Goal: Information Seeking & Learning: Learn about a topic

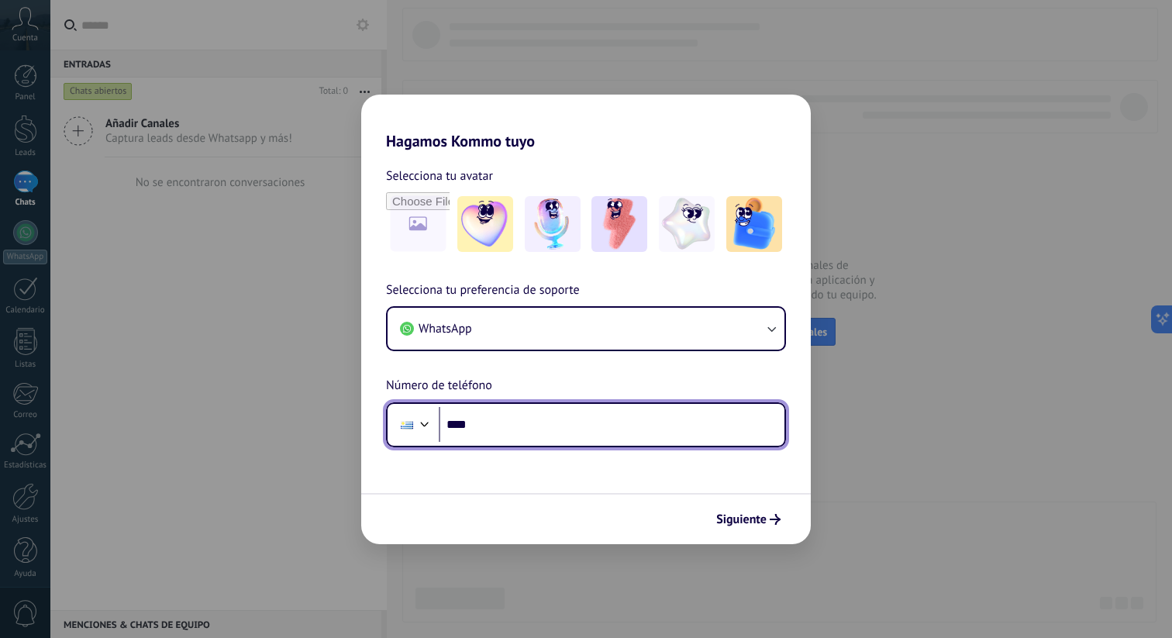
click at [657, 439] on input "****" at bounding box center [612, 425] width 346 height 36
type input "**********"
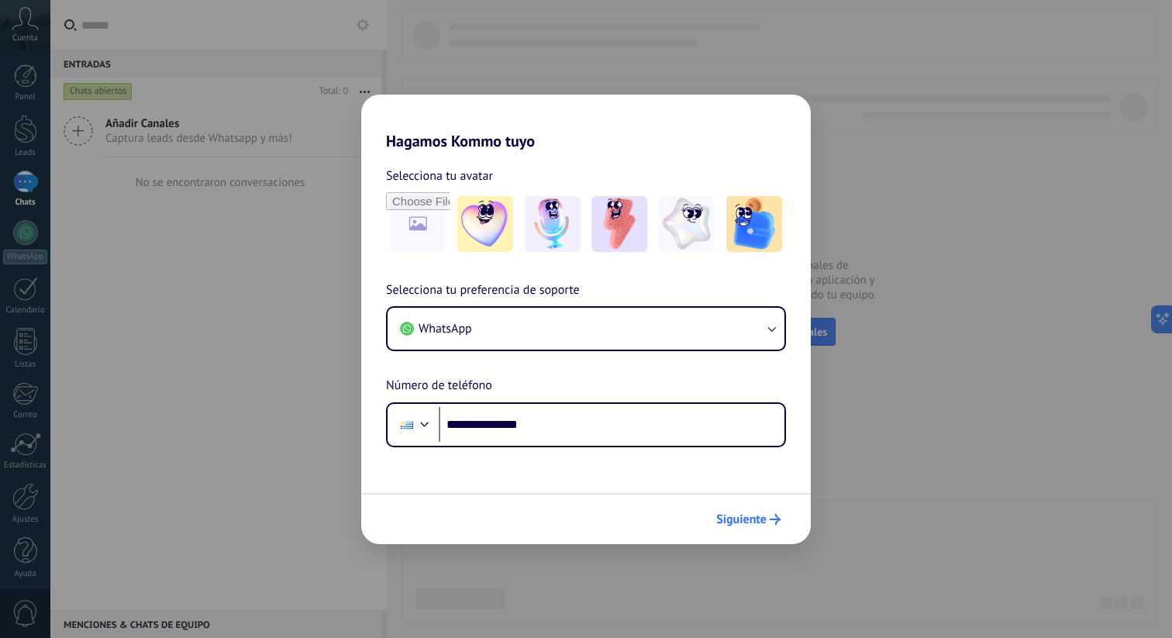
click at [768, 521] on span "Siguiente" at bounding box center [748, 519] width 64 height 11
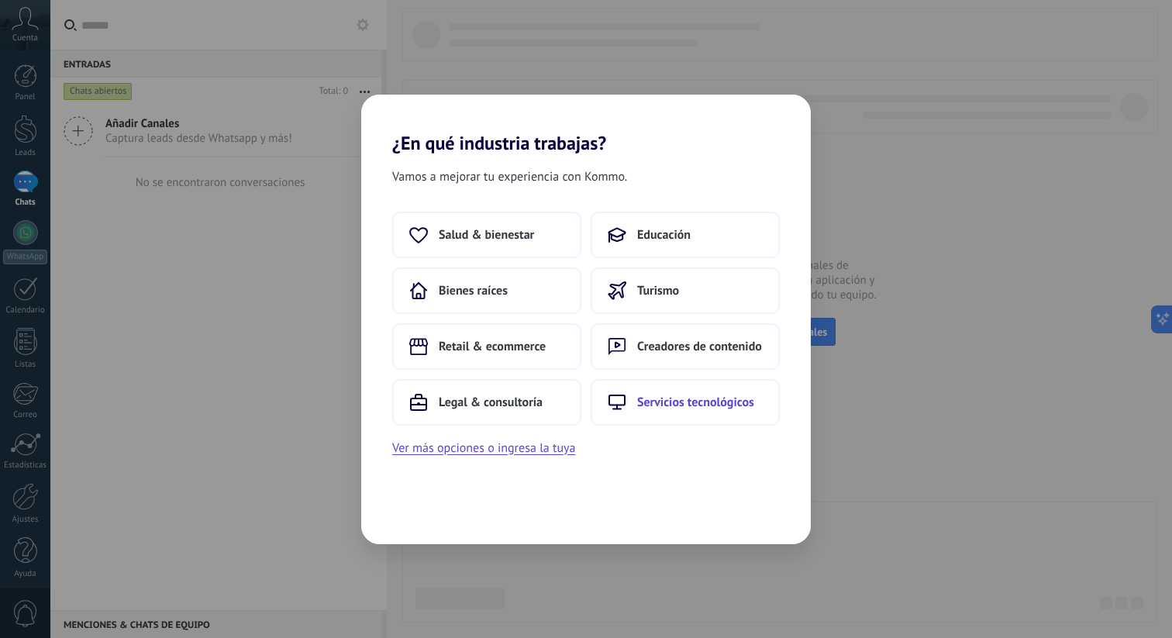
click at [670, 395] on span "Servicios tecnológicos" at bounding box center [695, 403] width 117 height 16
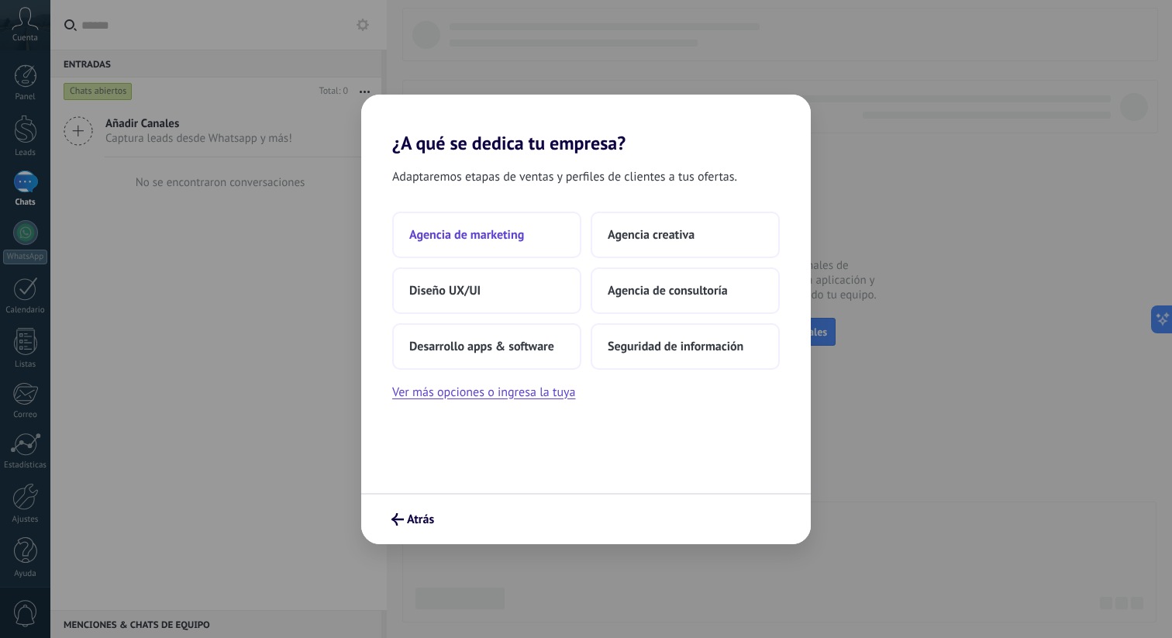
click at [491, 236] on span "Agencia de marketing" at bounding box center [466, 235] width 115 height 16
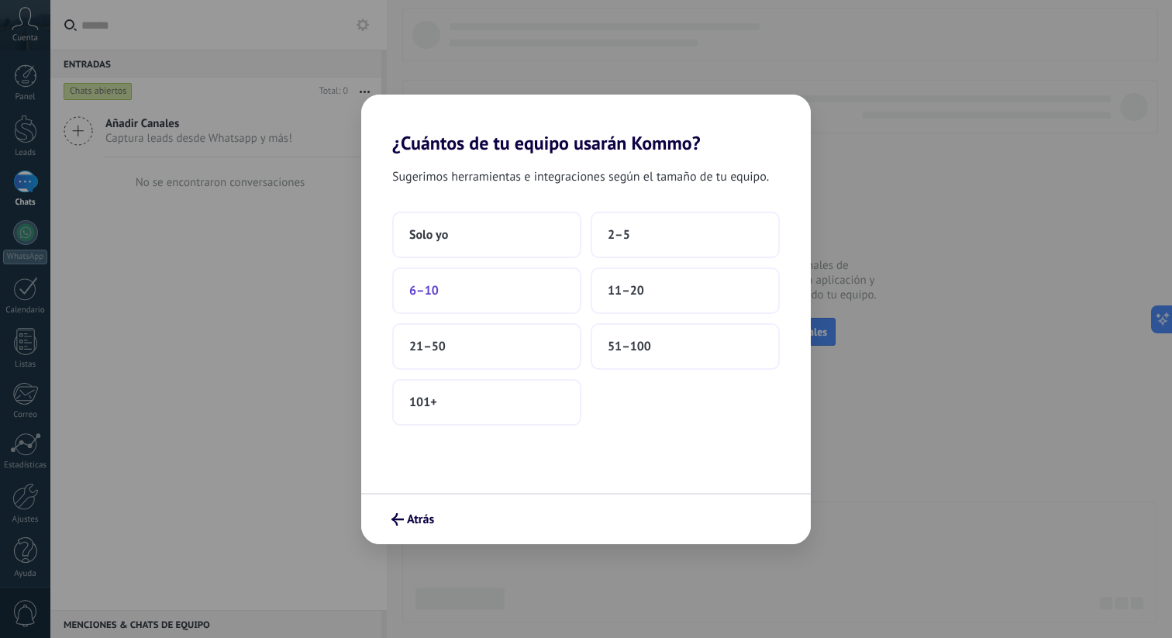
click at [517, 302] on button "6–10" at bounding box center [486, 290] width 189 height 47
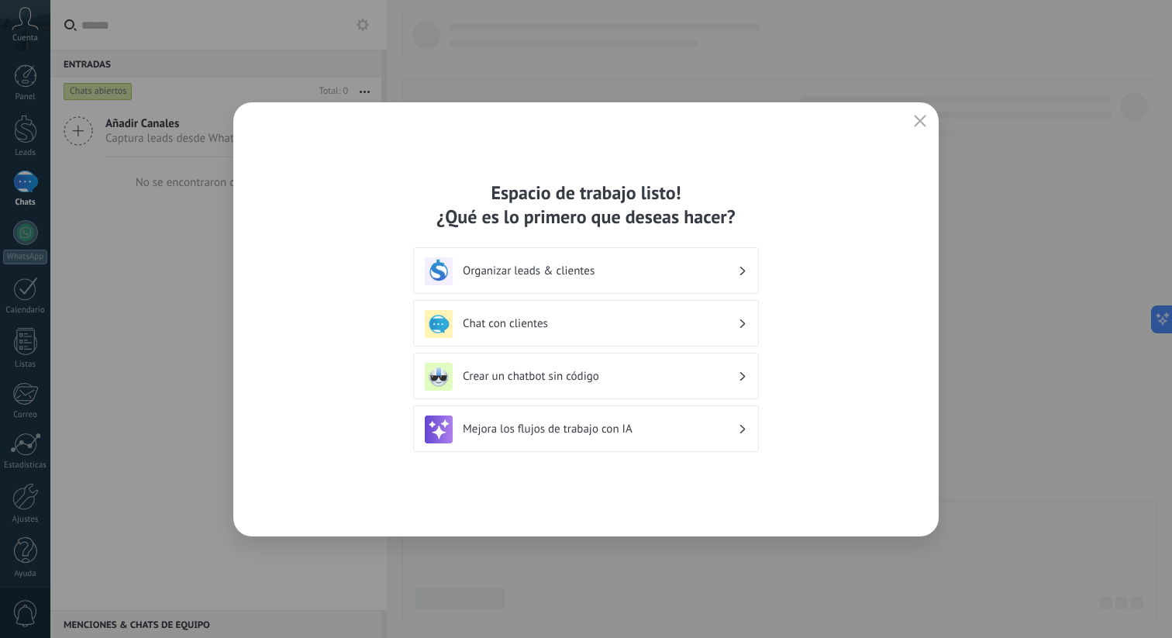
click at [552, 320] on h3 "Chat con clientes" at bounding box center [600, 323] width 275 height 15
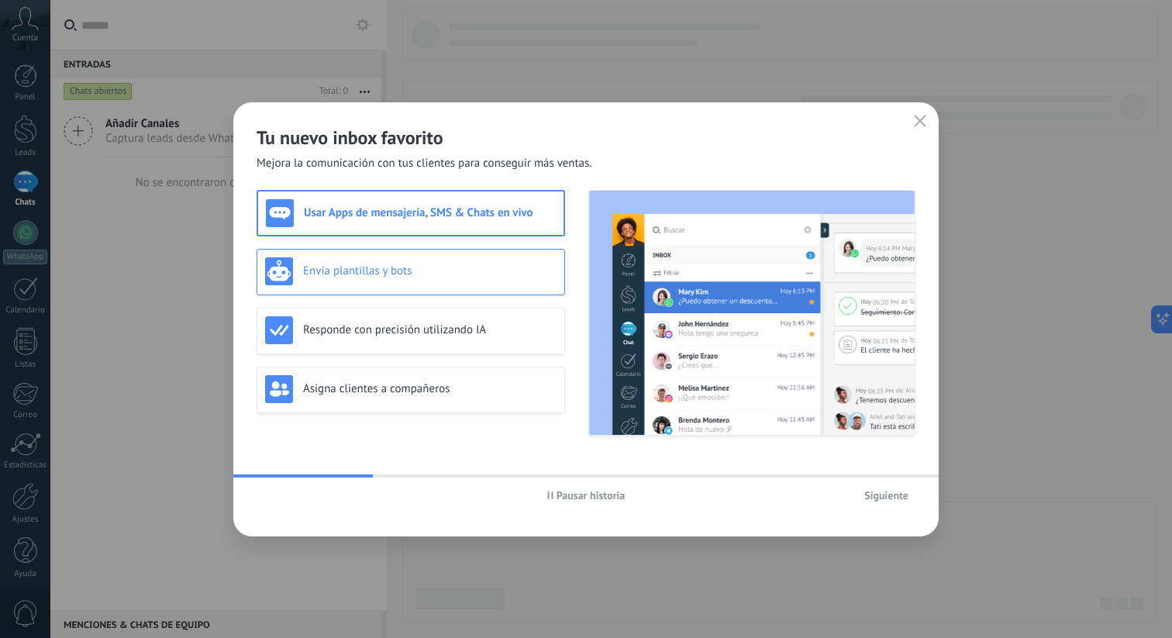
click at [452, 278] on h3 "Envía plantillas y bots" at bounding box center [430, 271] width 254 height 15
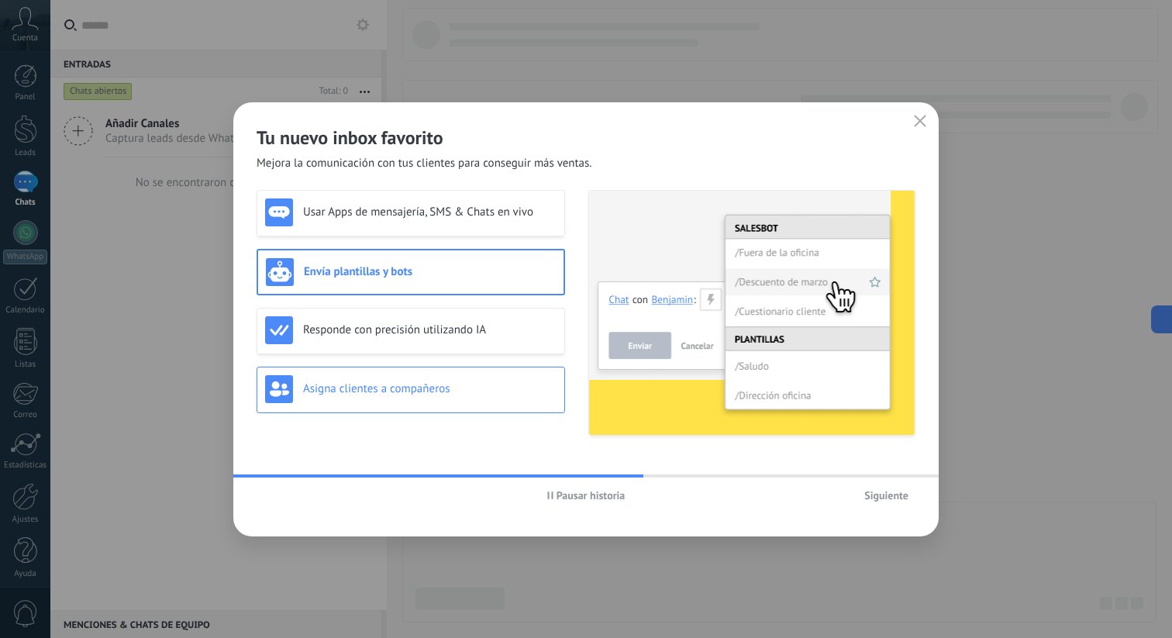
click at [422, 396] on div "Asigna clientes a compañeros" at bounding box center [411, 389] width 292 height 28
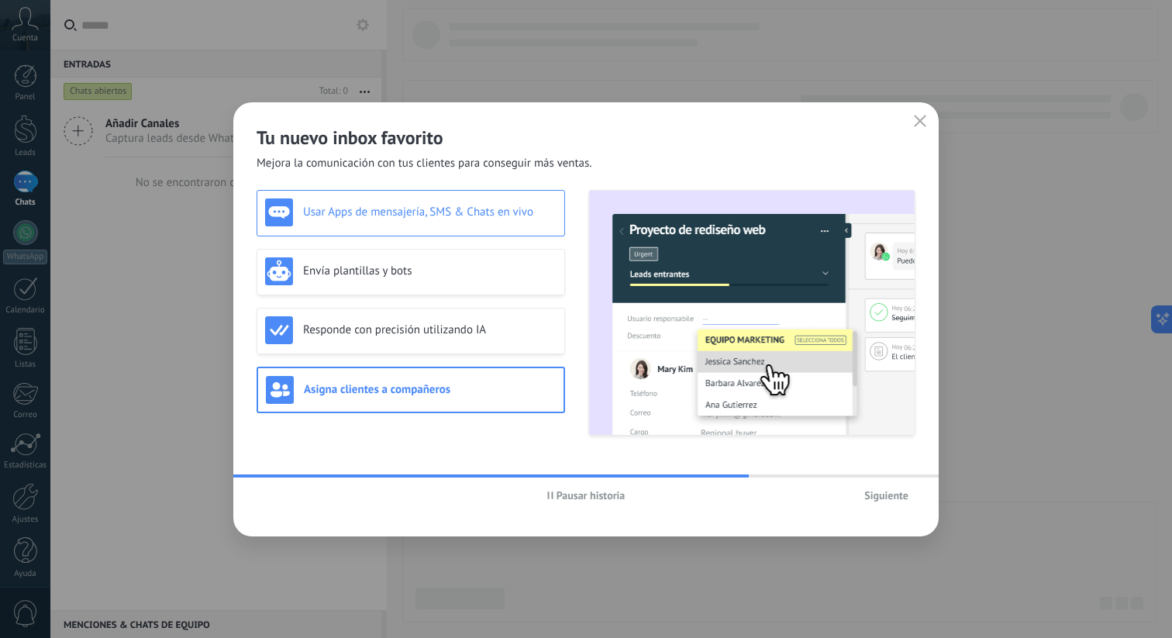
click at [431, 230] on div "Usar Apps de mensajería, SMS & Chats en vivo" at bounding box center [411, 213] width 309 height 47
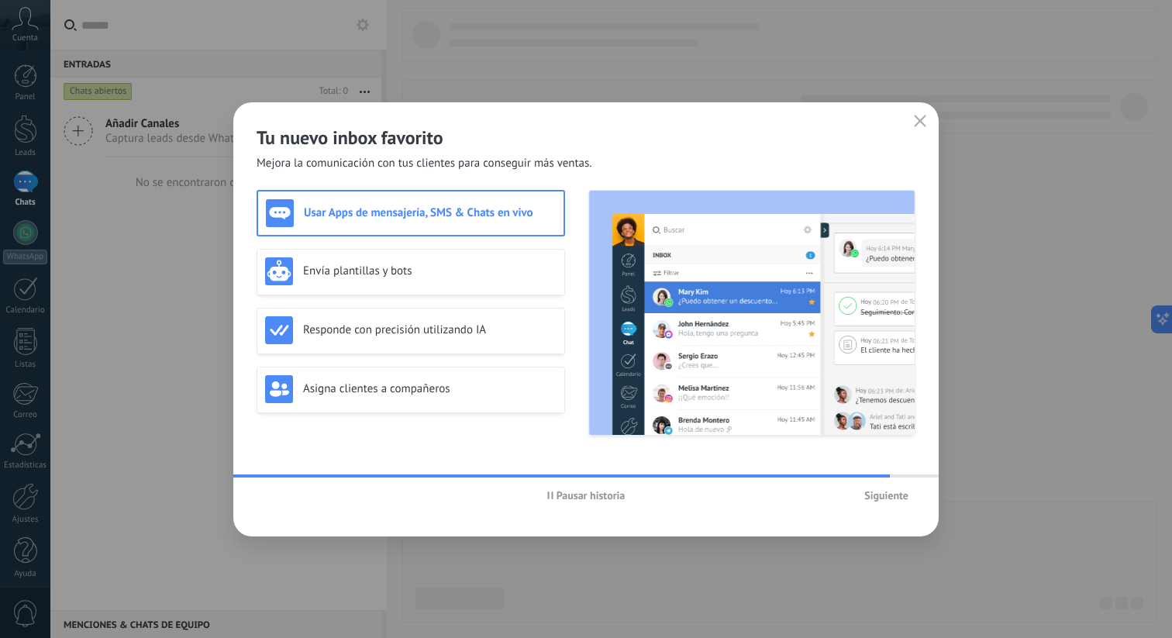
click at [564, 494] on span "Pausar historia" at bounding box center [591, 495] width 69 height 11
click at [898, 508] on div "Iniciar historia Siguiente" at bounding box center [586, 496] width 706 height 36
click at [451, 418] on div "Usar Apps de mensajería, SMS & Chats en vivo Envía plantillas y bots Responde c…" at bounding box center [411, 313] width 309 height 246
click at [447, 392] on h3 "Asigna clientes a compañeros" at bounding box center [430, 388] width 254 height 15
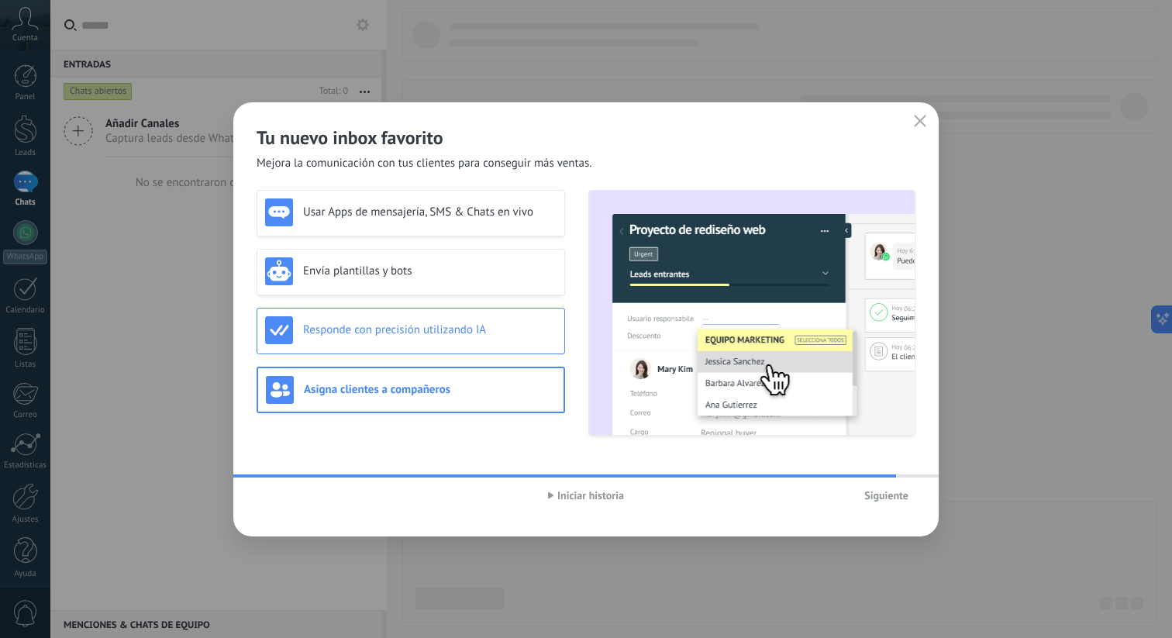
click at [447, 335] on h3 "Responde con precisión utilizando IA" at bounding box center [430, 330] width 254 height 15
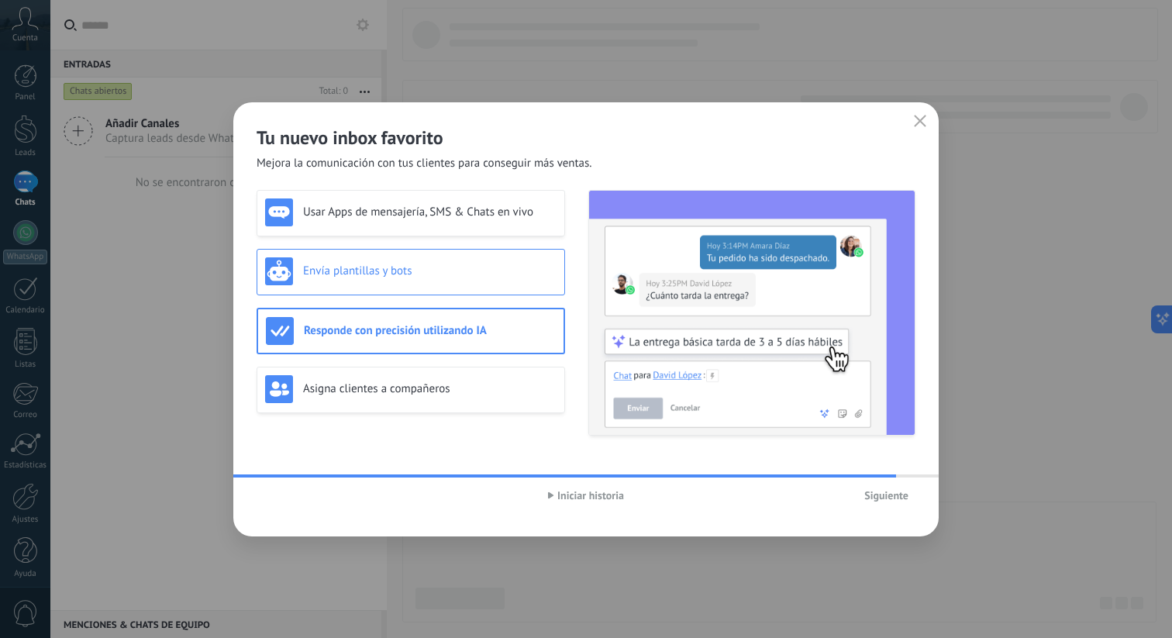
click at [449, 292] on div "Envía plantillas y bots" at bounding box center [411, 272] width 309 height 47
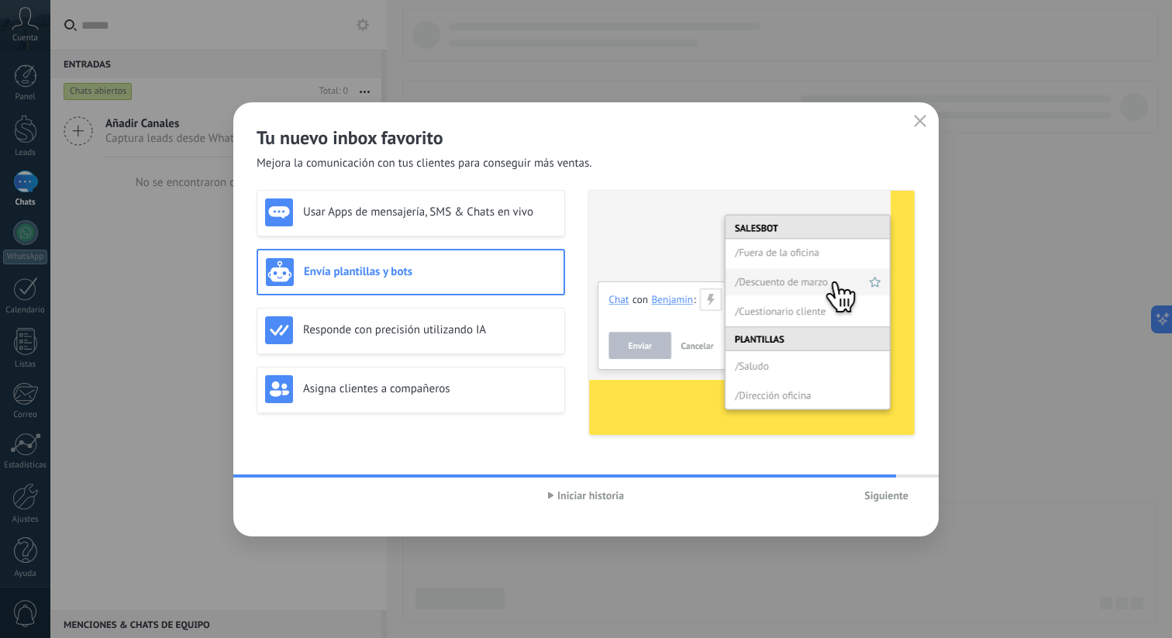
click at [461, 358] on div "Usar Apps de mensajería, SMS & Chats en vivo Envía plantillas y bots Responde c…" at bounding box center [411, 313] width 309 height 246
click at [461, 337] on div "Responde con precisión utilizando IA" at bounding box center [411, 330] width 292 height 28
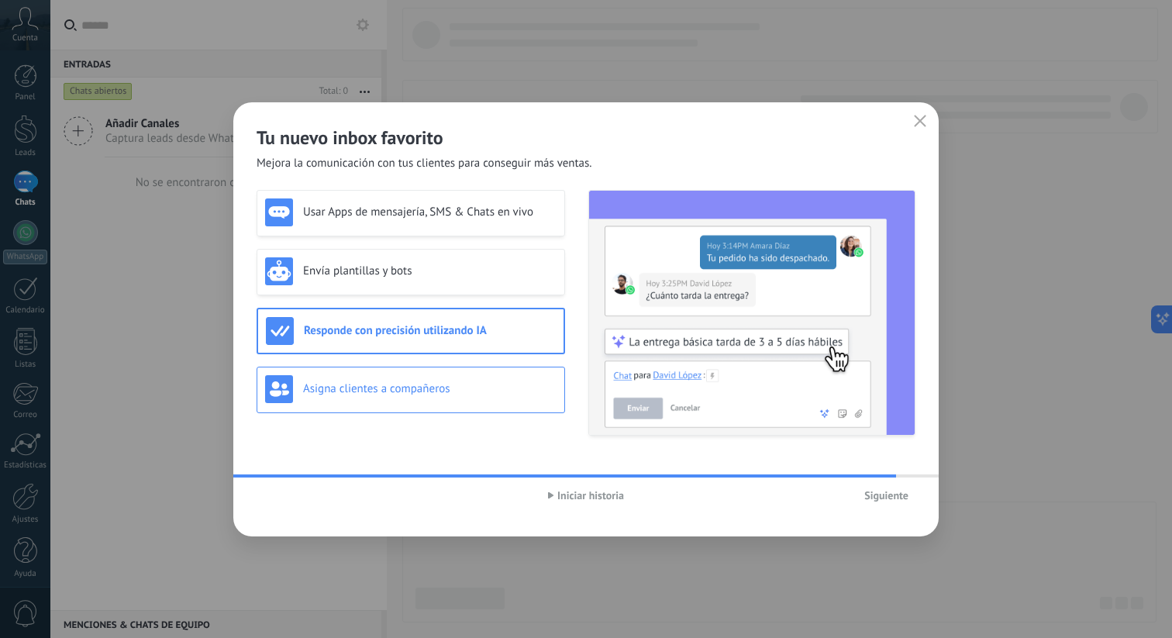
click at [459, 380] on div "Asigna clientes a compañeros" at bounding box center [411, 389] width 292 height 28
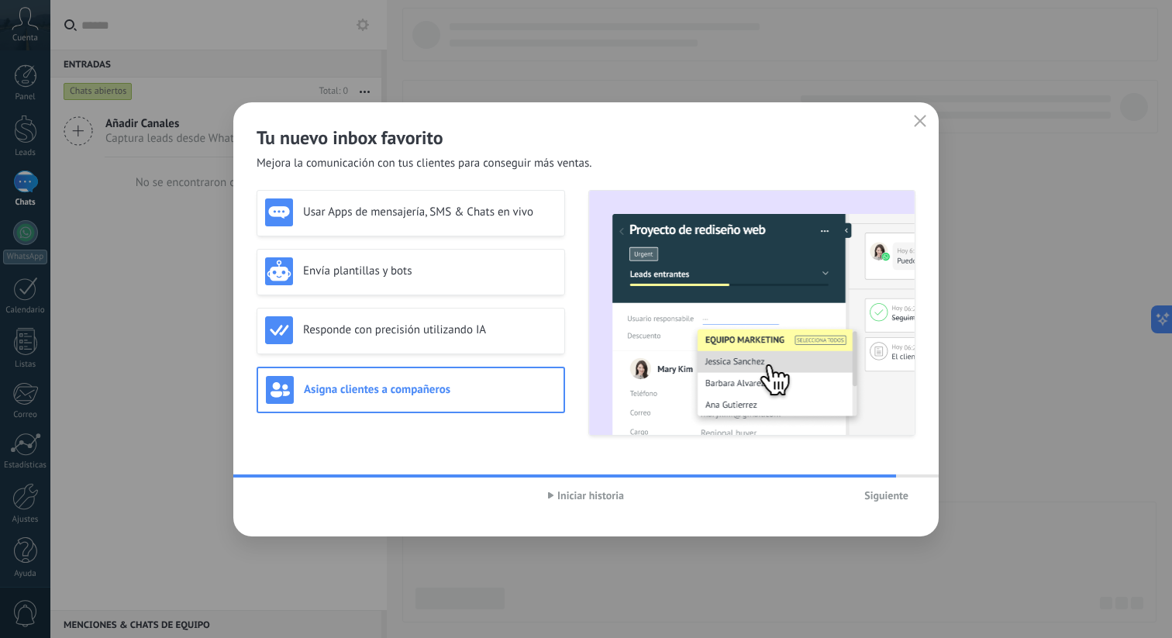
click at [771, 315] on img at bounding box center [752, 313] width 326 height 244
click at [771, 378] on img at bounding box center [752, 313] width 326 height 244
click at [472, 345] on div "Responde con precisión utilizando IA" at bounding box center [411, 331] width 309 height 47
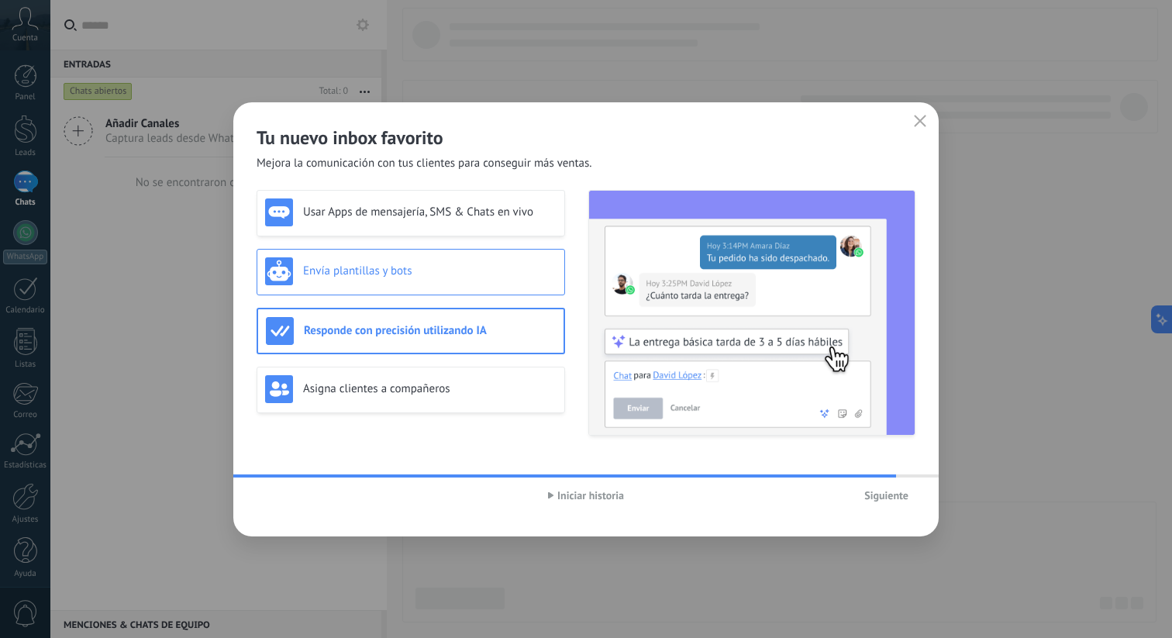
click at [485, 289] on div "Envía plantillas y bots" at bounding box center [411, 272] width 309 height 47
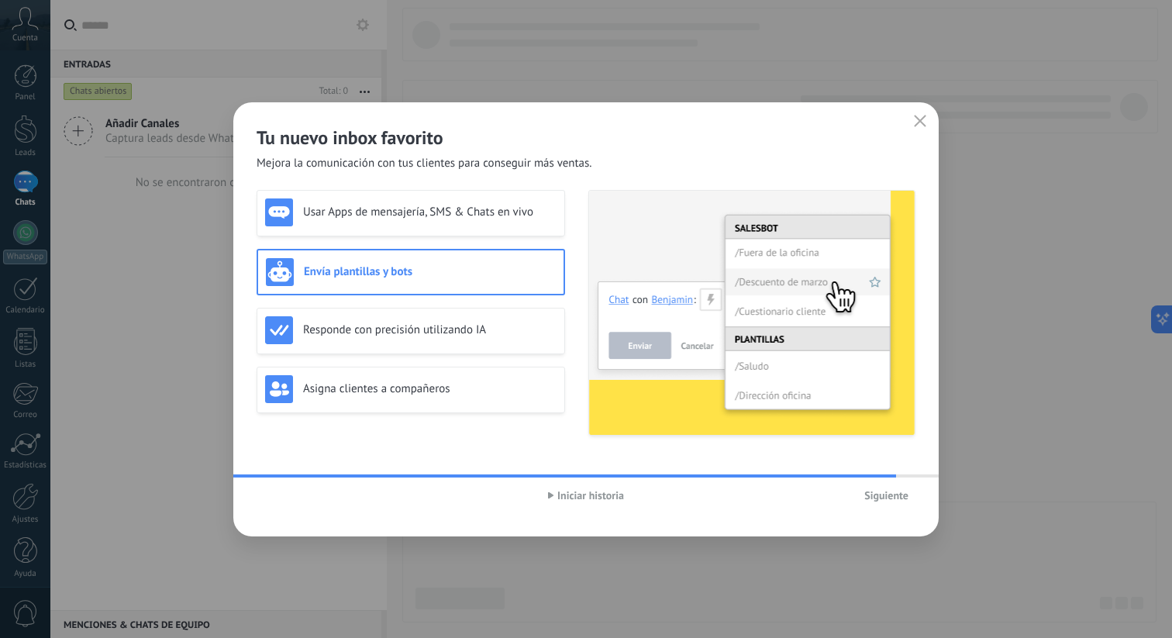
click at [874, 490] on span "Siguiente" at bounding box center [886, 495] width 44 height 11
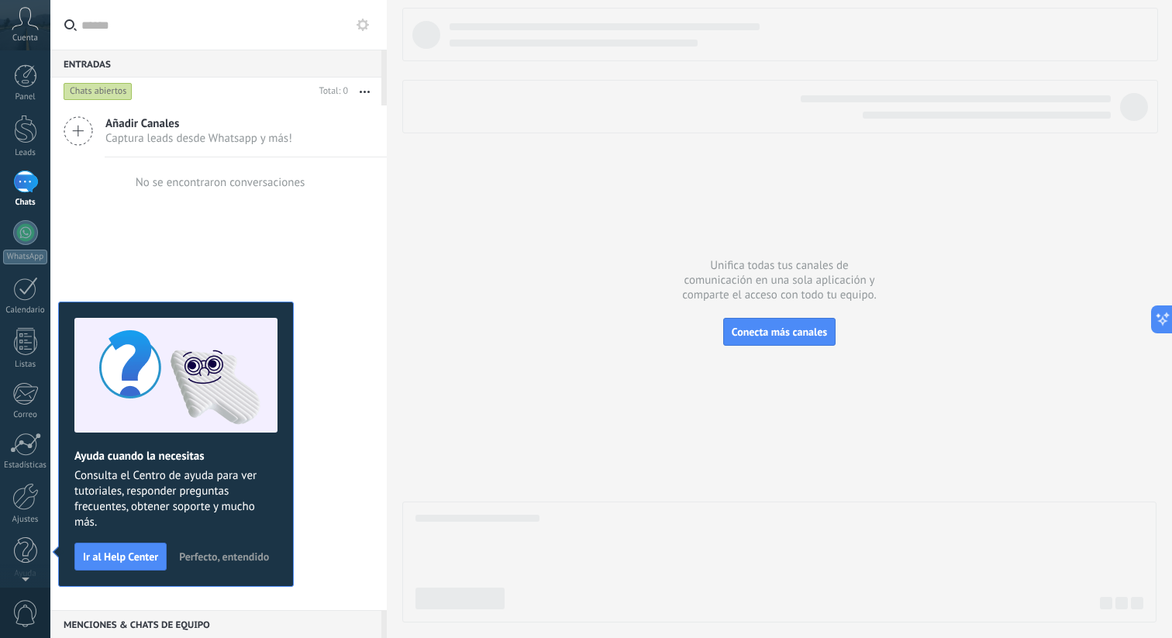
click at [305, 239] on div "Añadir Canales Captura leads desde Whatsapp y más! No se encontraron conversaci…" at bounding box center [218, 357] width 336 height 505
click at [203, 554] on span "Perfecto, entendido" at bounding box center [224, 556] width 90 height 11
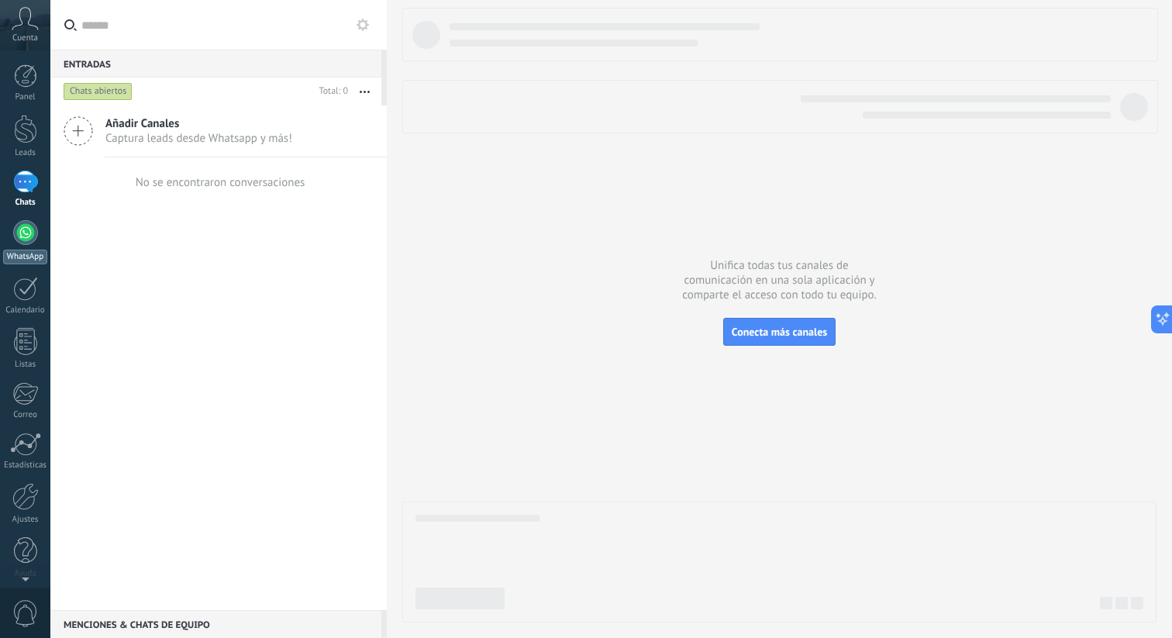
click at [21, 233] on div at bounding box center [25, 232] width 25 height 25
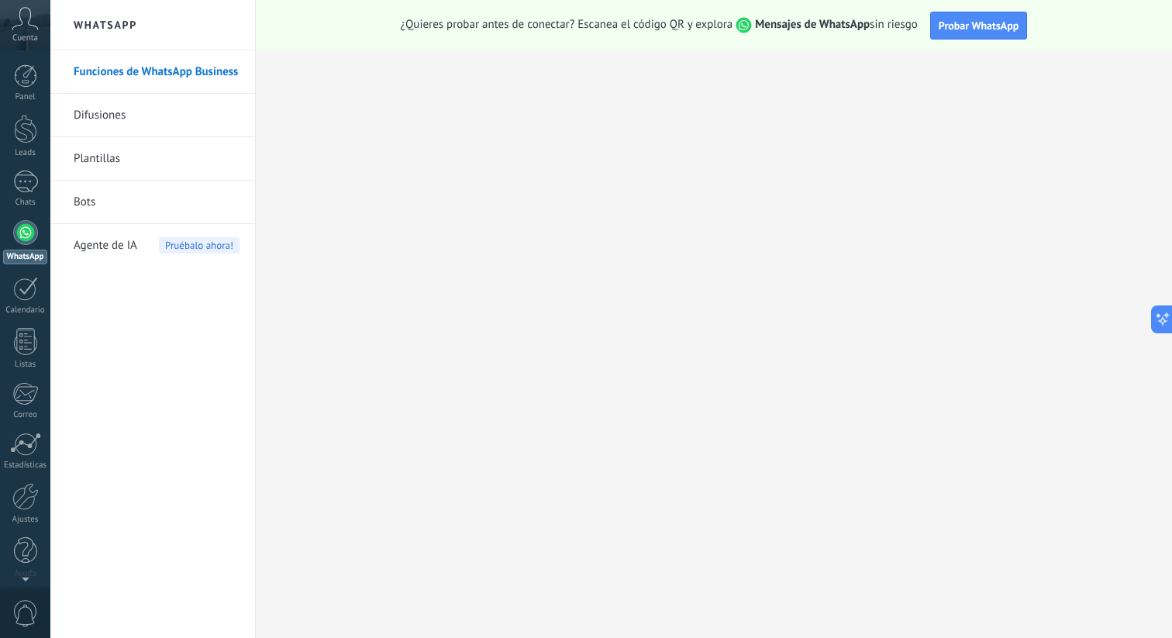
click at [91, 115] on link "Difusiones" at bounding box center [157, 115] width 166 height 43
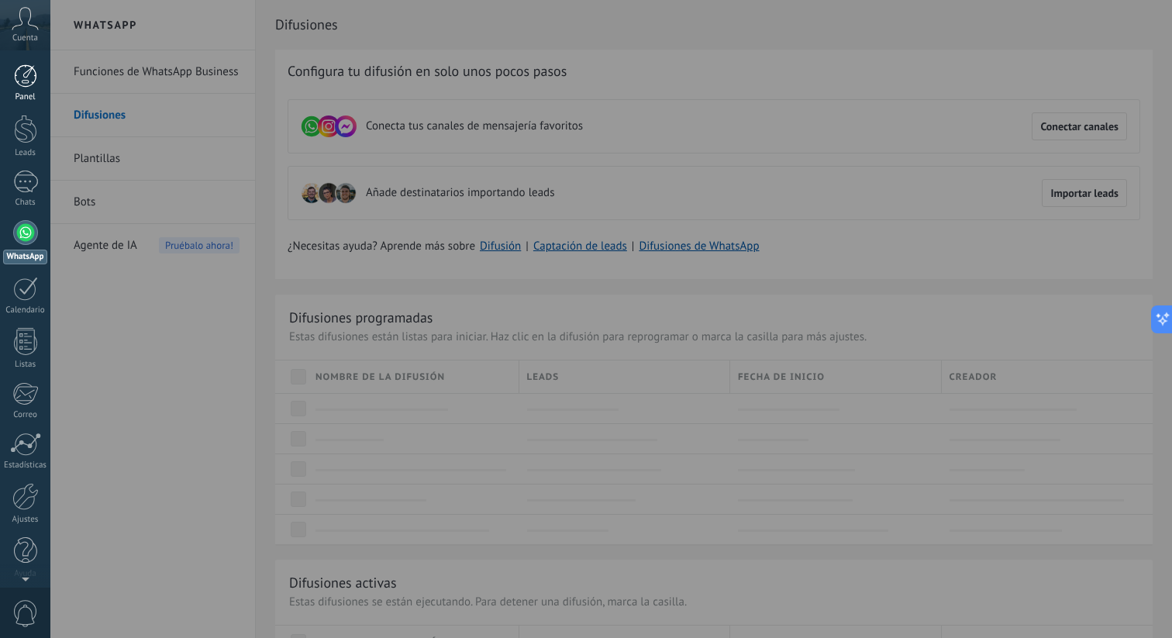
click at [20, 80] on div at bounding box center [25, 75] width 23 height 23
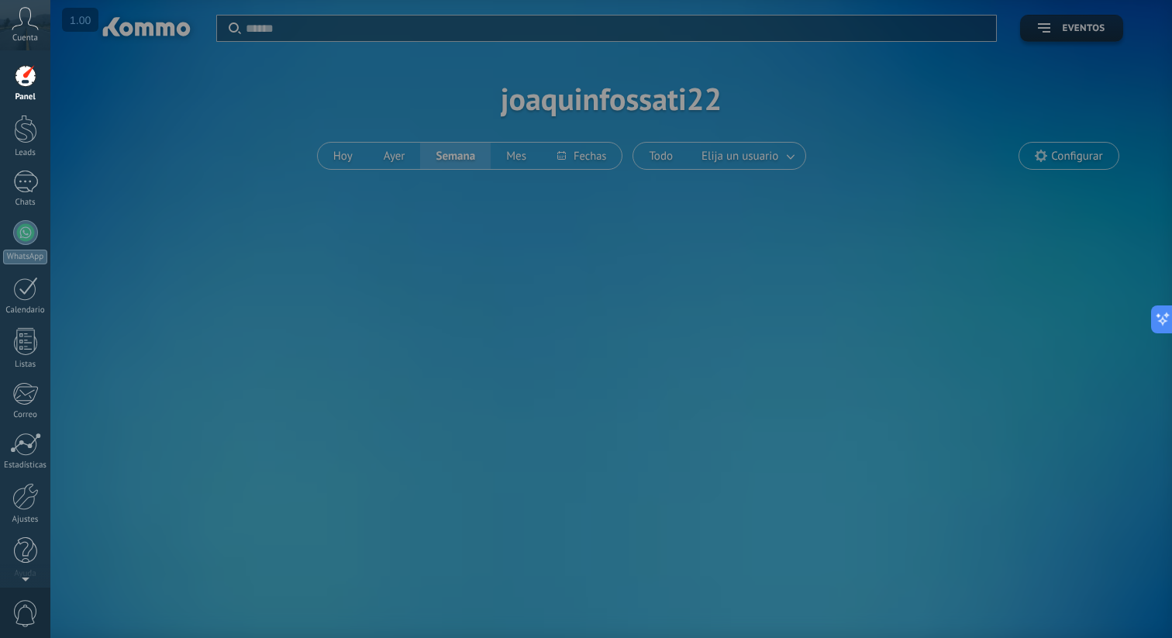
click at [430, 173] on div at bounding box center [636, 319] width 1172 height 638
click at [405, 162] on div at bounding box center [636, 319] width 1172 height 638
click at [397, 151] on div at bounding box center [636, 319] width 1172 height 638
click at [22, 296] on div at bounding box center [25, 289] width 25 height 24
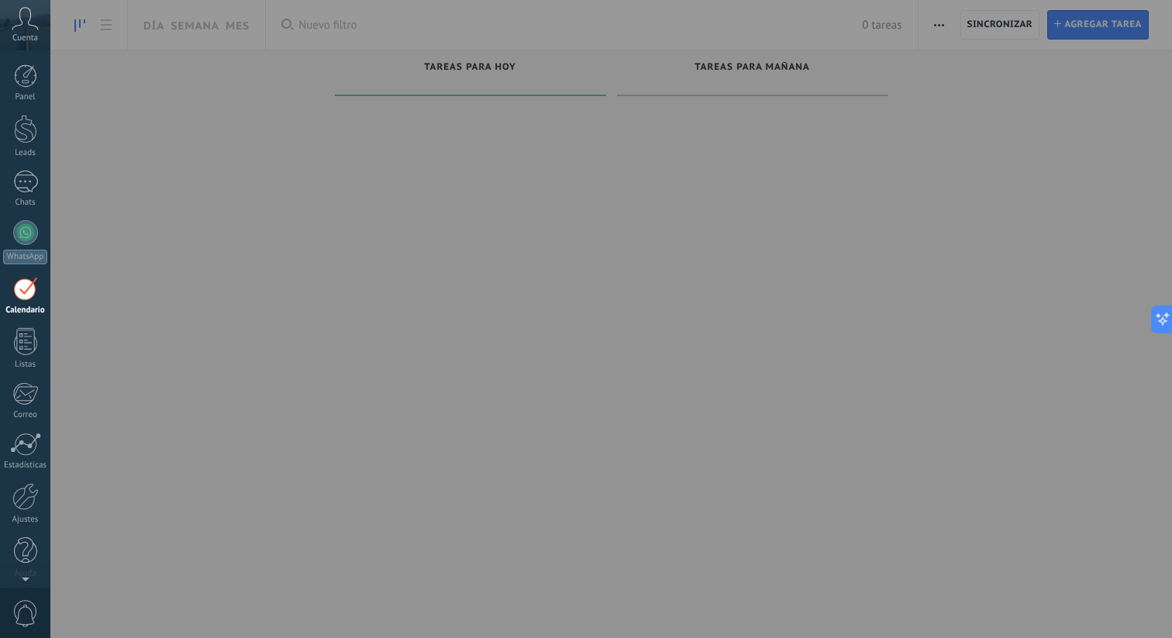
click at [385, 222] on div at bounding box center [636, 319] width 1172 height 638
click at [1169, 309] on button at bounding box center [1159, 319] width 28 height 28
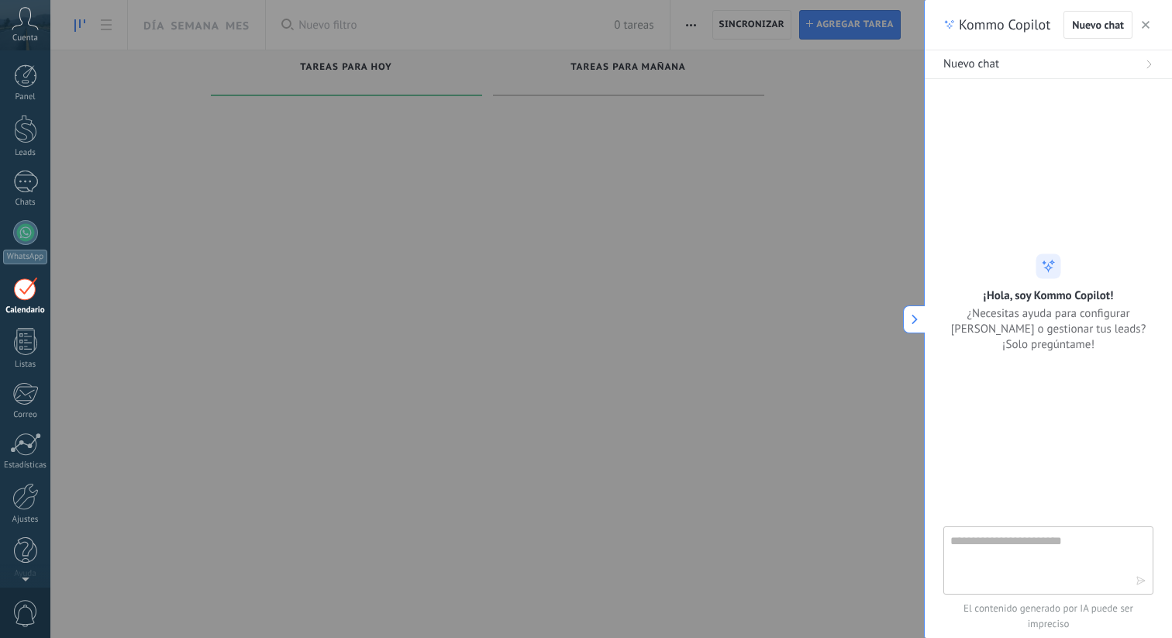
click at [889, 320] on div at bounding box center [636, 319] width 1172 height 638
click at [1151, 25] on button "button" at bounding box center [1146, 25] width 16 height 19
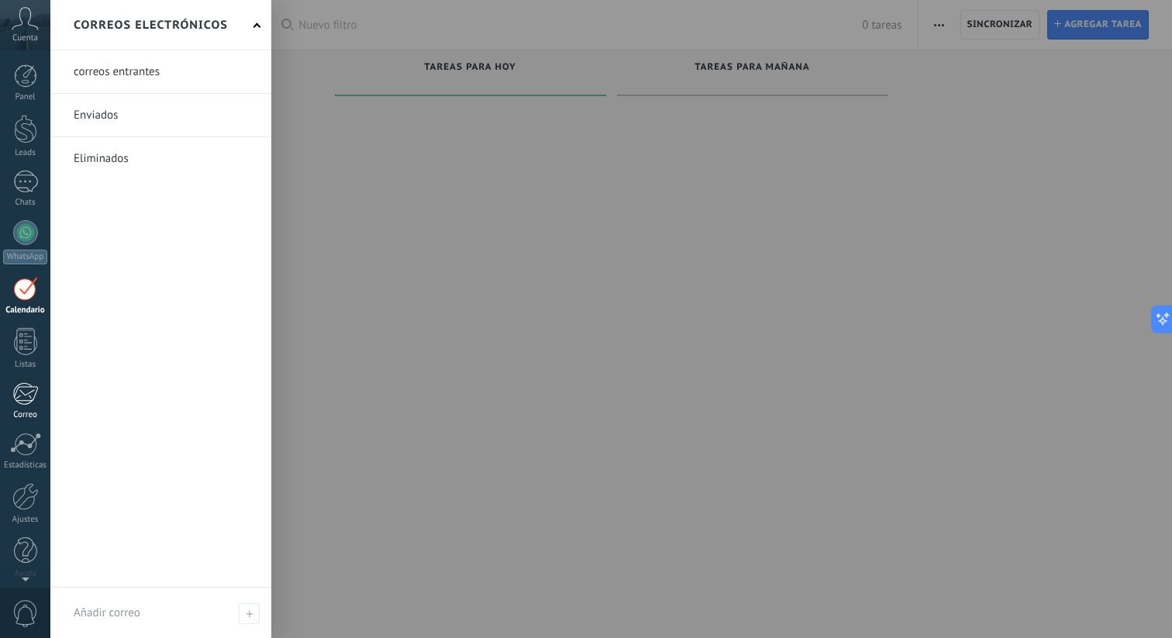
click at [29, 399] on div at bounding box center [25, 393] width 26 height 23
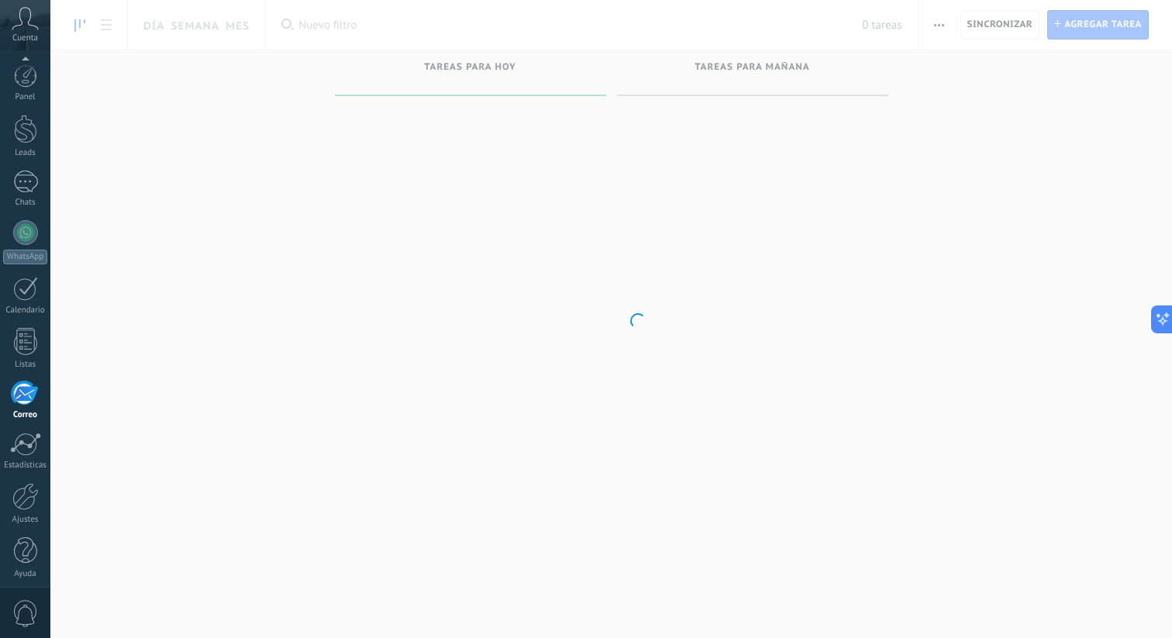
scroll to position [7, 0]
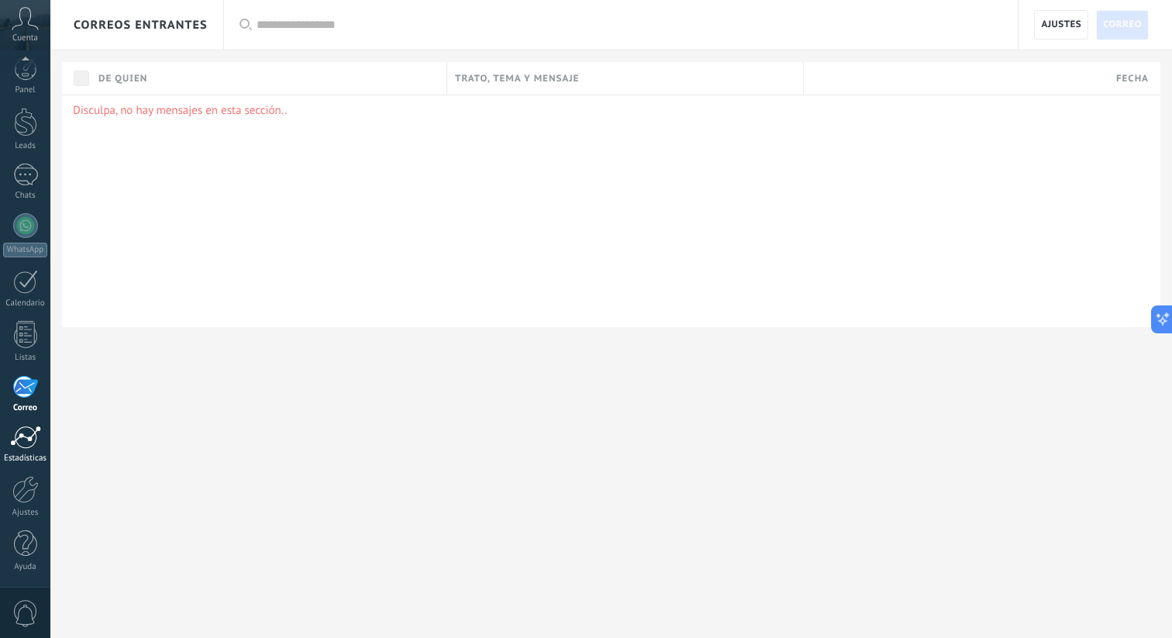
click at [25, 450] on link "Estadísticas" at bounding box center [25, 445] width 50 height 38
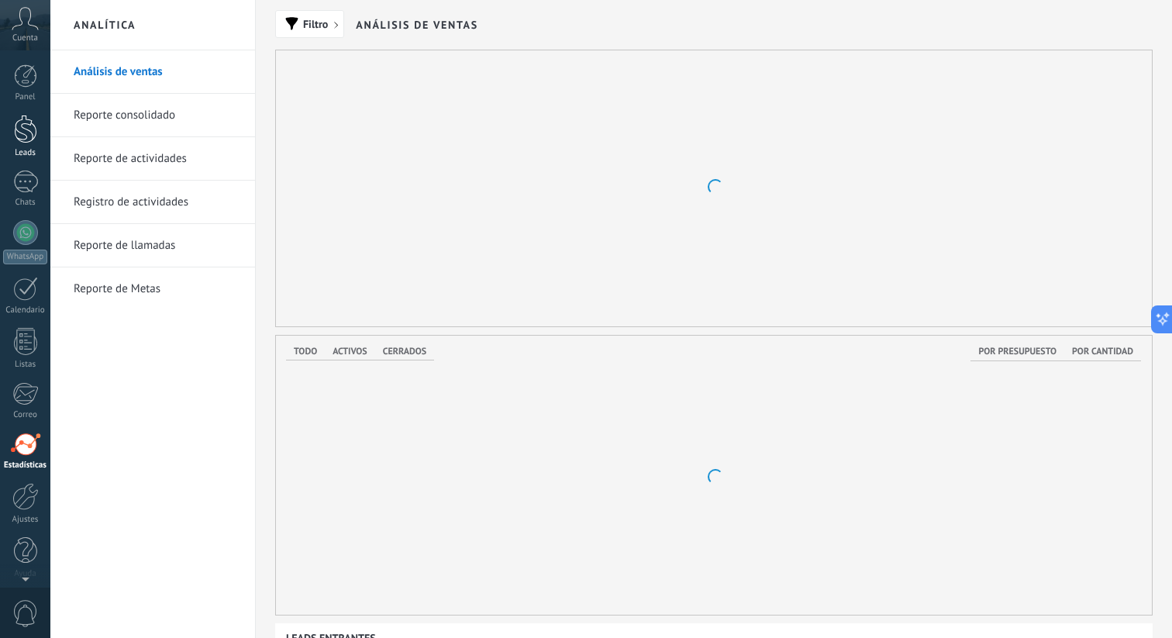
click at [19, 143] on div at bounding box center [25, 129] width 23 height 29
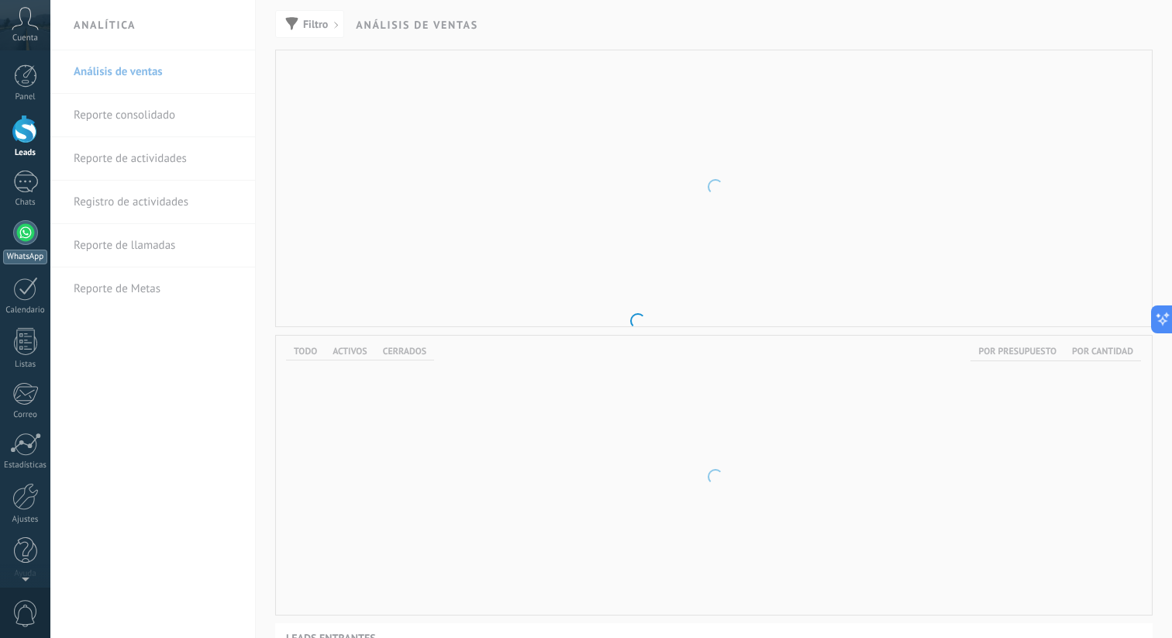
click at [17, 226] on div at bounding box center [25, 232] width 25 height 25
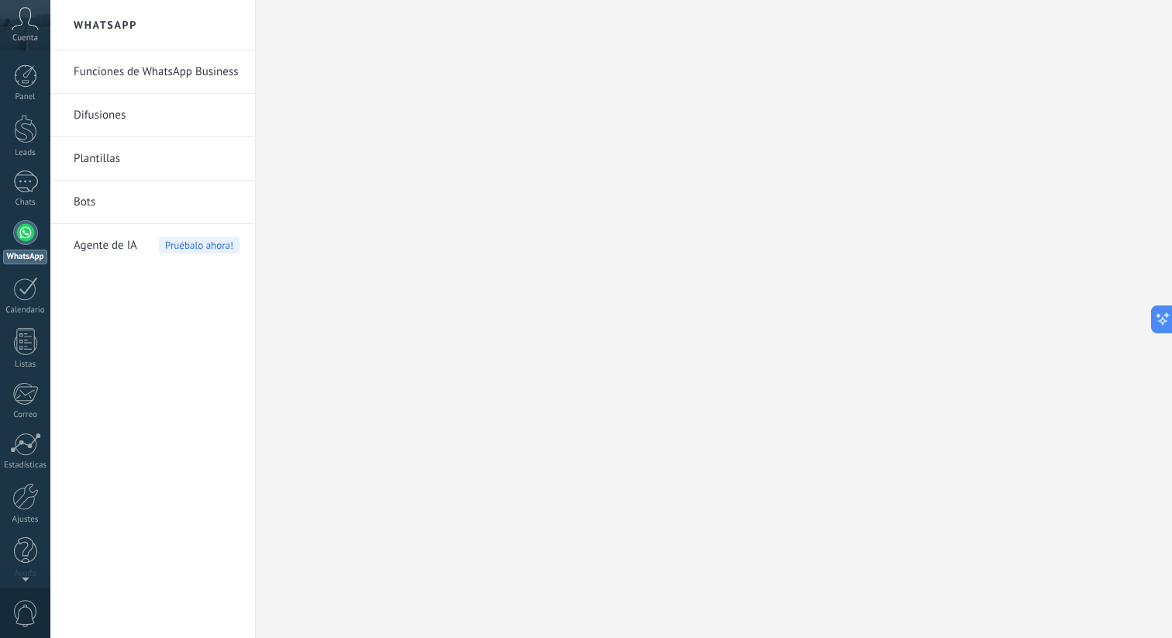
click at [143, 71] on link "Funciones de WhatsApp Business" at bounding box center [157, 71] width 166 height 43
click at [23, 28] on icon at bounding box center [25, 18] width 27 height 23
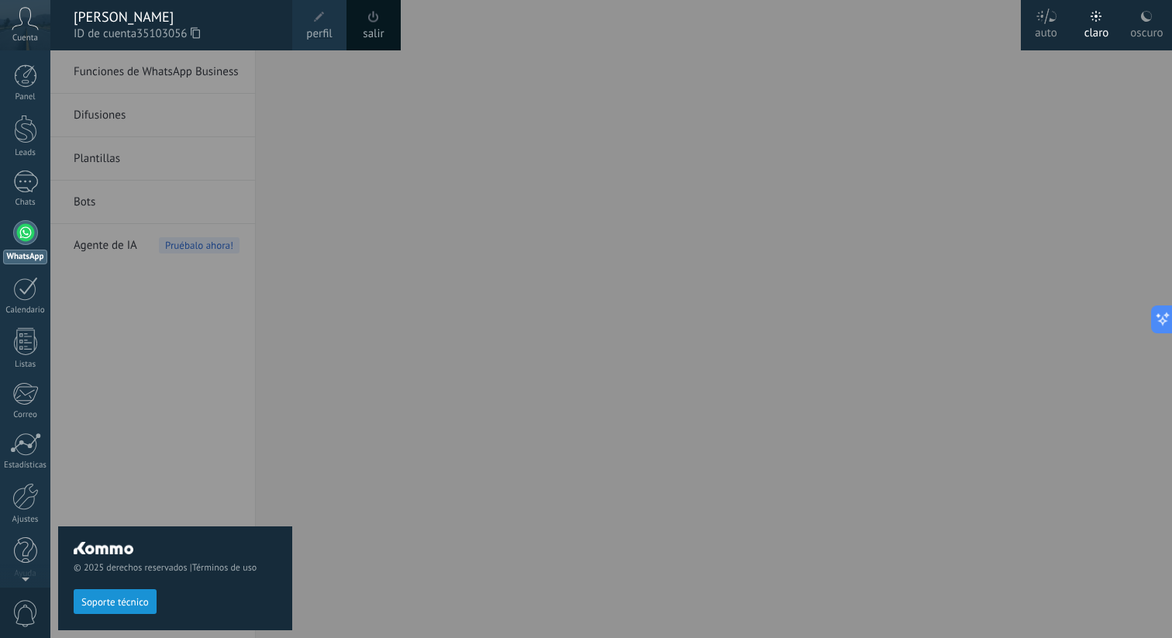
click at [1158, 29] on div "oscuro" at bounding box center [1146, 30] width 33 height 40
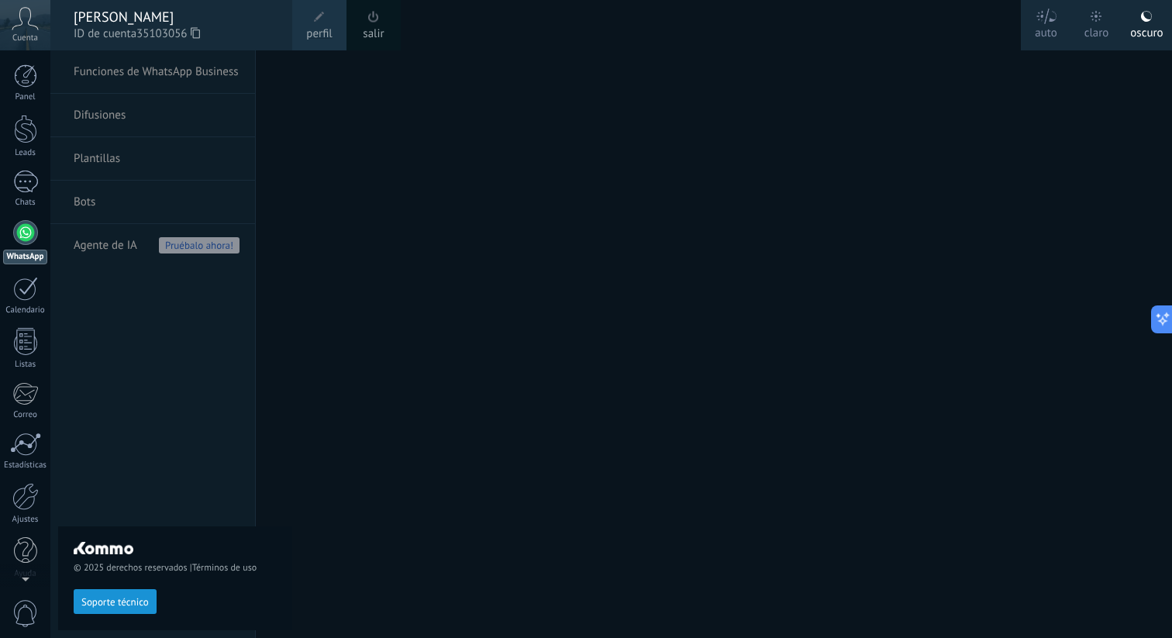
click at [1099, 31] on div "claro" at bounding box center [1097, 30] width 25 height 40
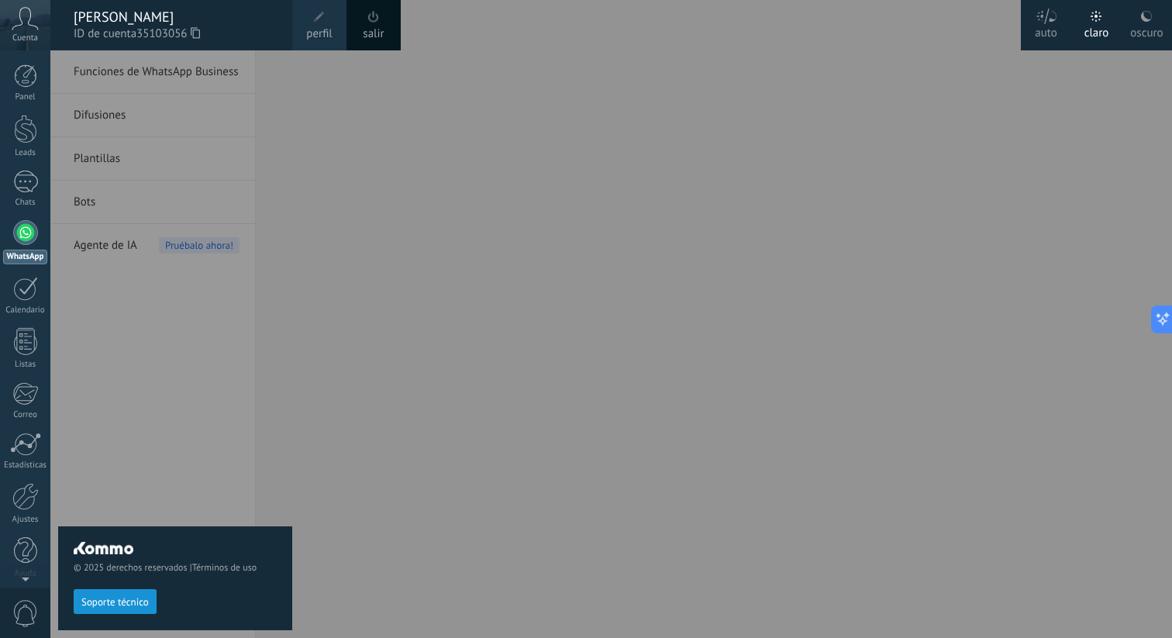
click at [772, 131] on div at bounding box center [636, 319] width 1172 height 638
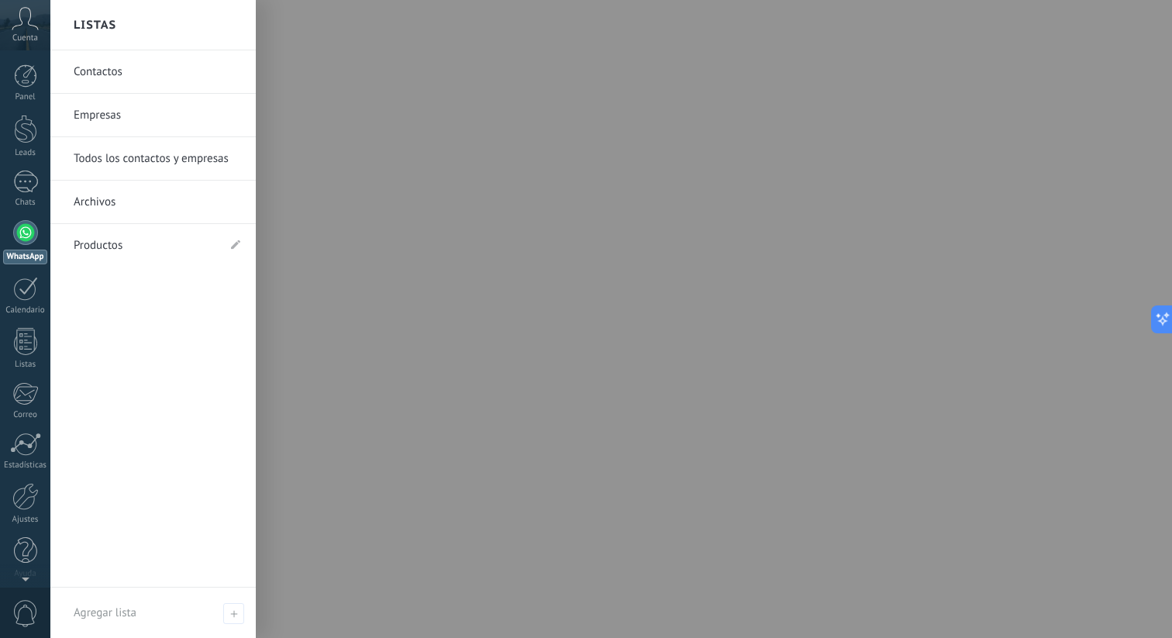
click at [129, 99] on link "Empresas" at bounding box center [157, 115] width 167 height 43
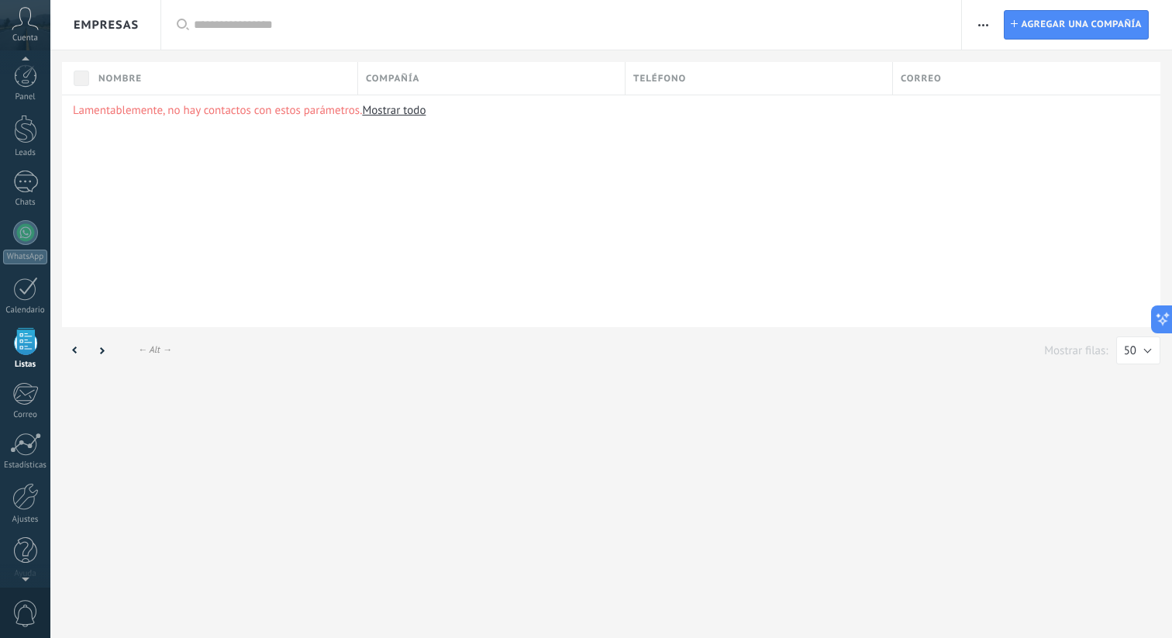
click at [21, 33] on span "Cuenta" at bounding box center [25, 38] width 26 height 10
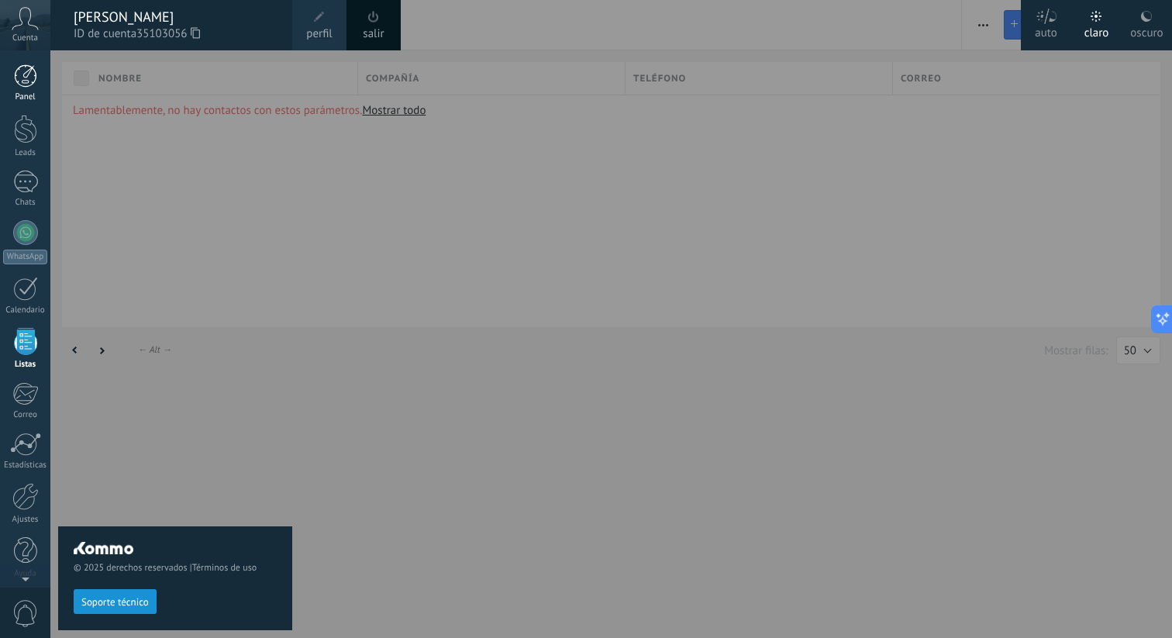
click at [23, 77] on div at bounding box center [25, 75] width 23 height 23
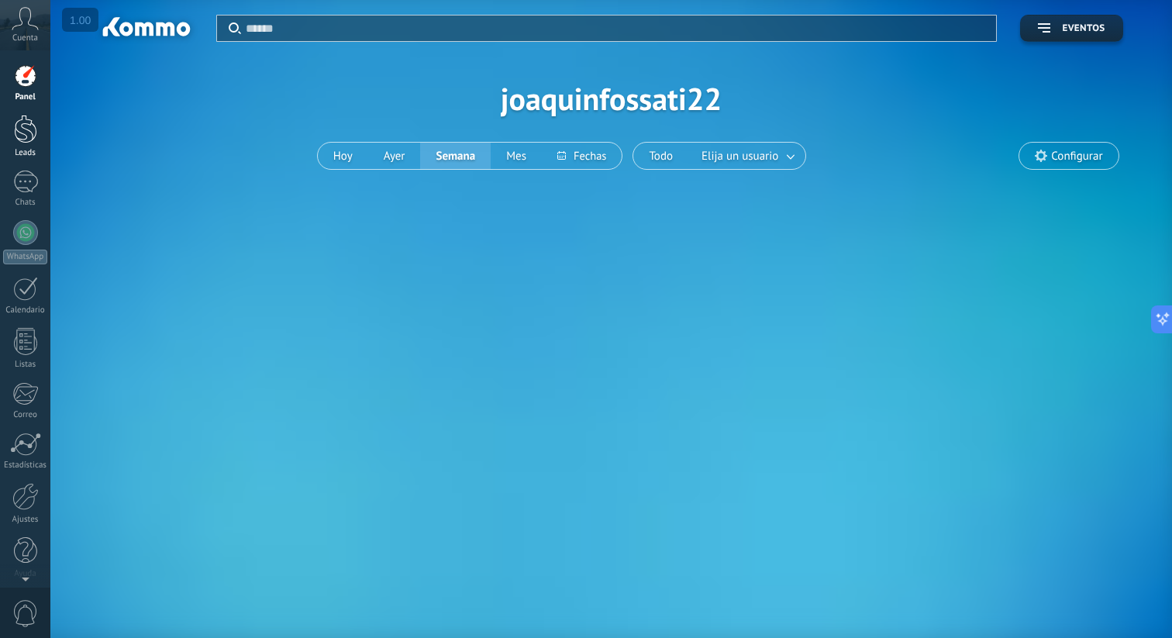
click at [28, 133] on div at bounding box center [25, 129] width 23 height 29
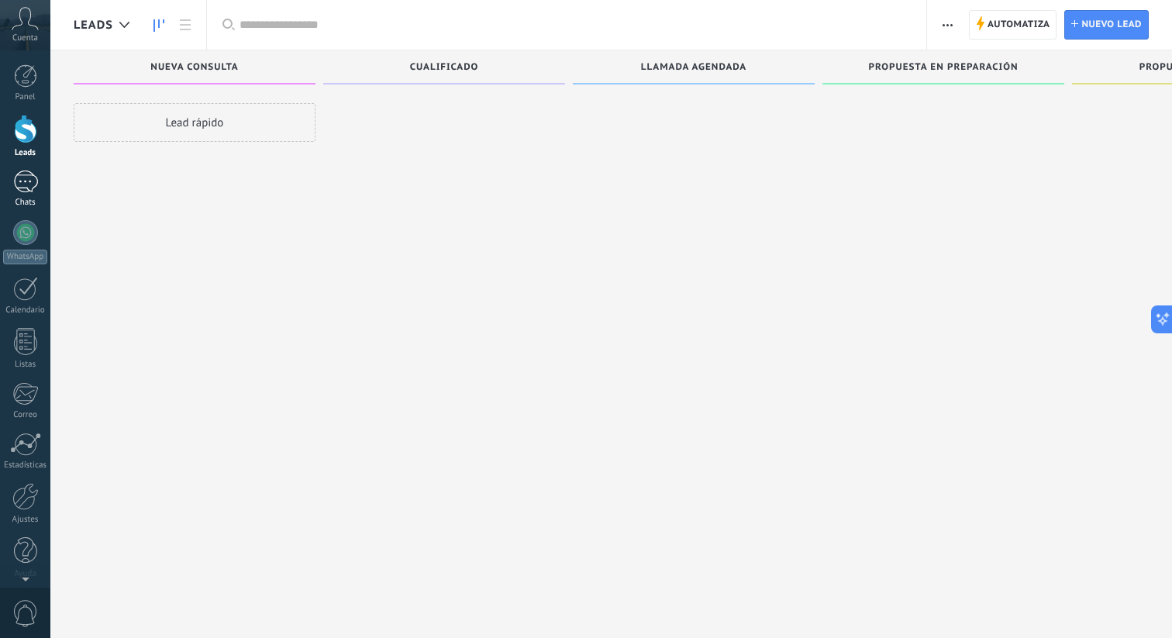
click at [30, 187] on div at bounding box center [25, 182] width 25 height 22
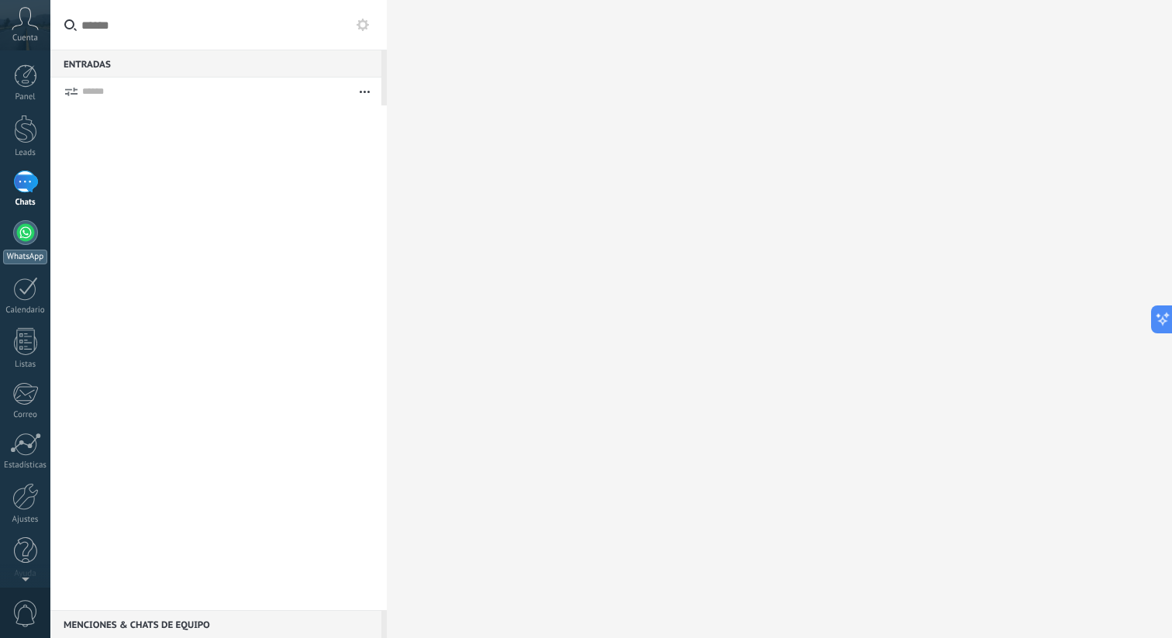
click at [25, 233] on div at bounding box center [25, 232] width 25 height 25
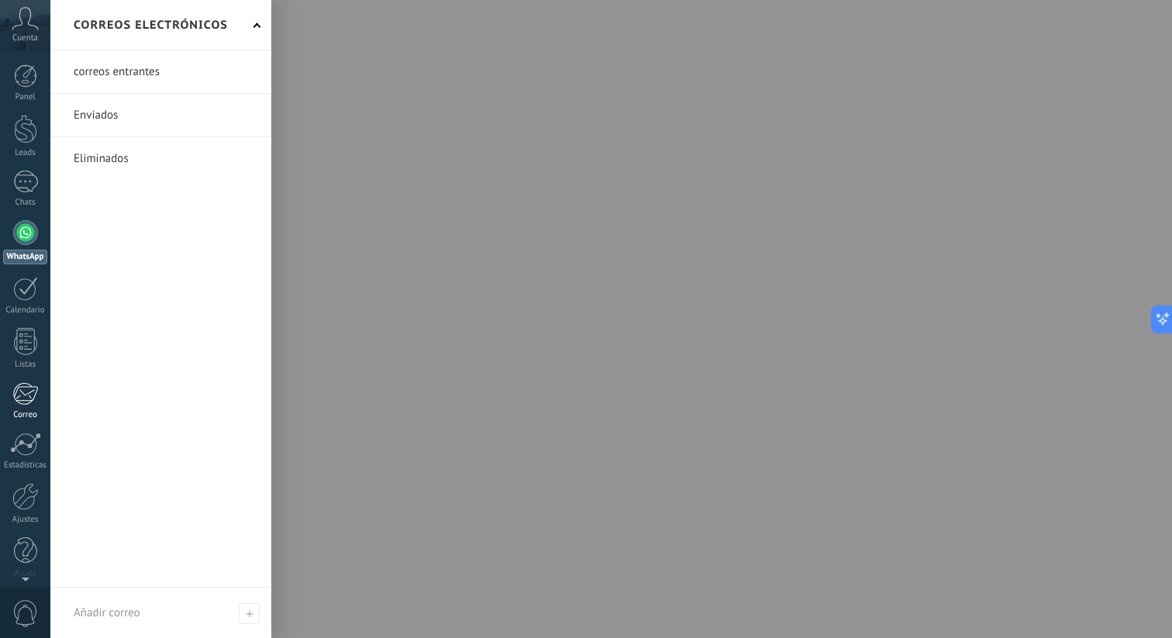
click at [30, 400] on div at bounding box center [25, 393] width 26 height 23
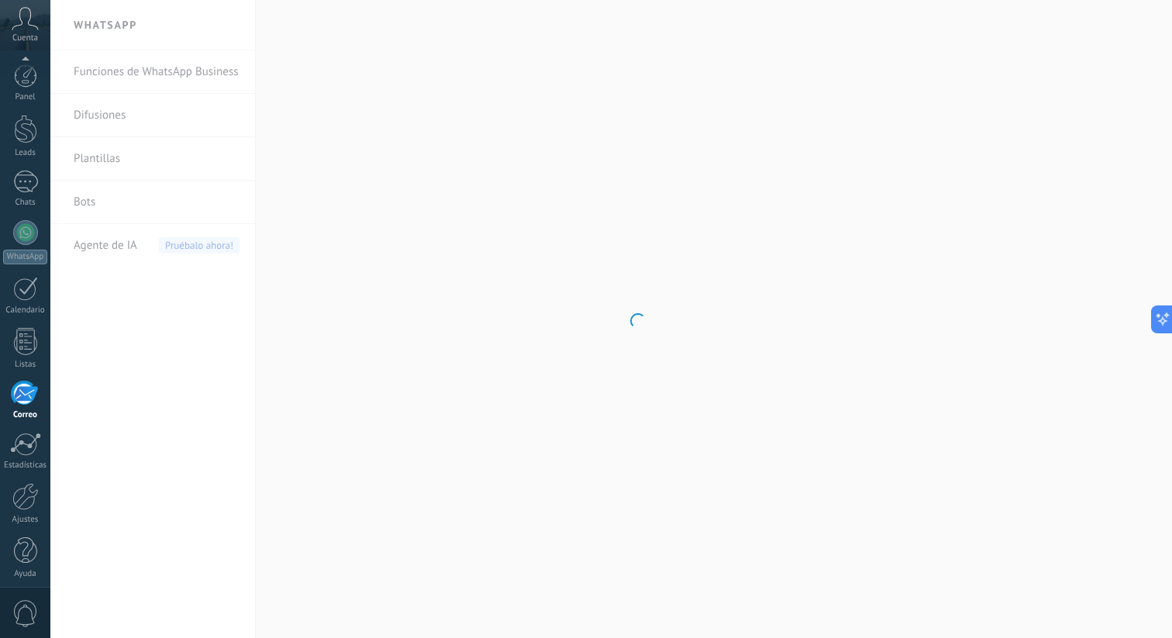
scroll to position [7, 0]
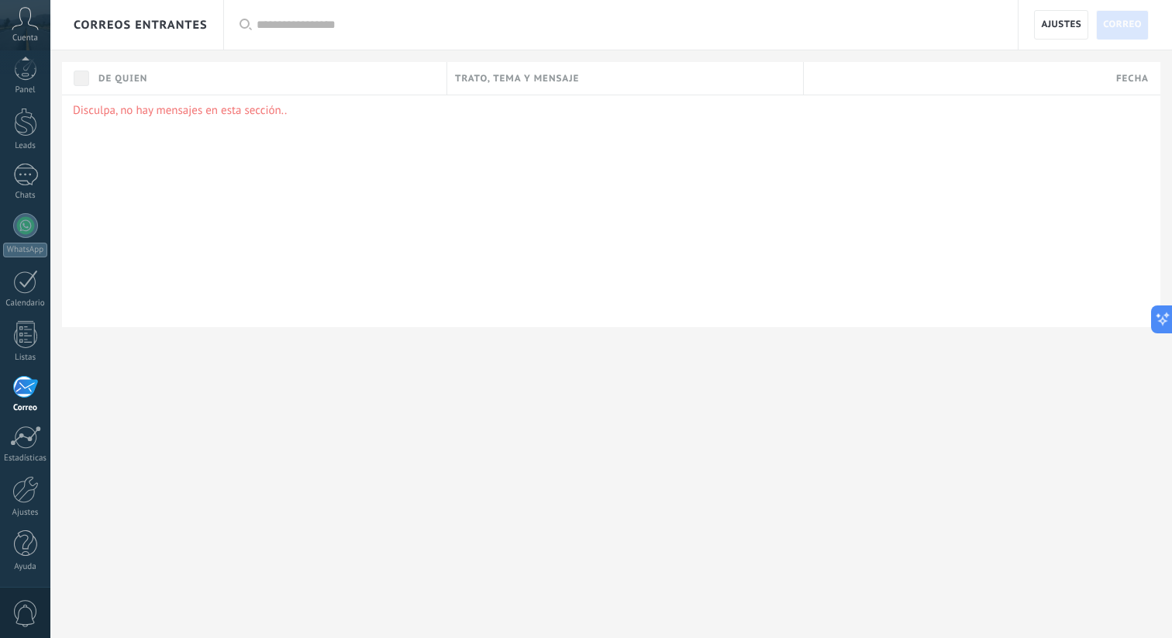
click at [185, 26] on div "correos entrantes" at bounding box center [141, 25] width 134 height 50
click at [117, 107] on p "Disculpa, no hay mensajes en esta sección.." at bounding box center [611, 110] width 1077 height 15
click at [37, 31] on div "Cuenta" at bounding box center [25, 25] width 50 height 50
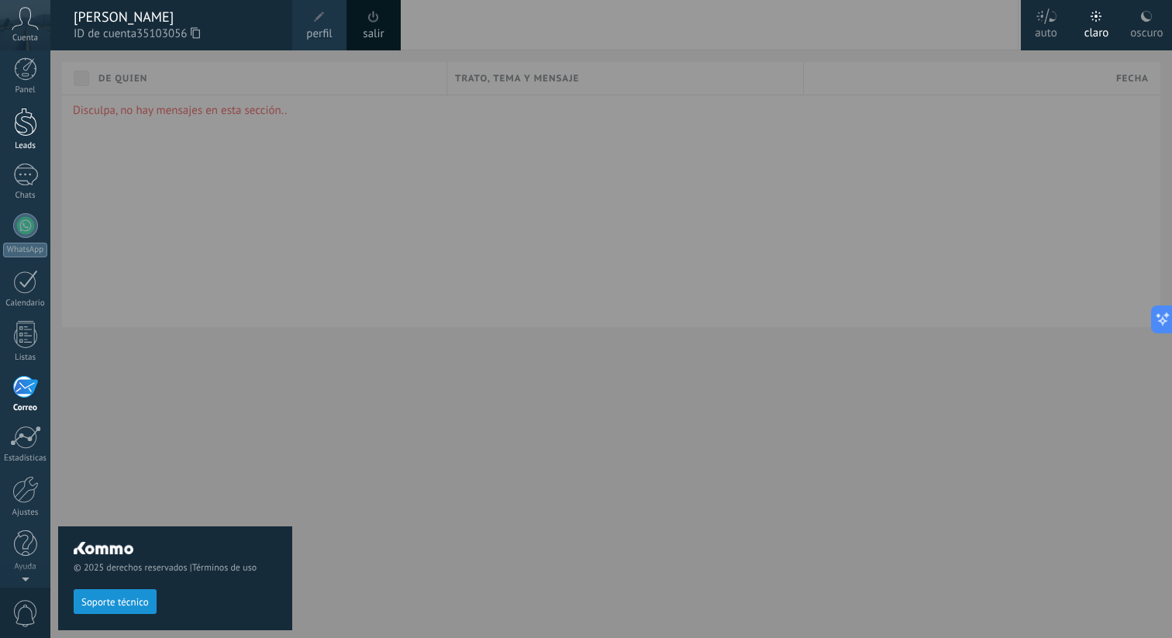
scroll to position [0, 0]
click at [16, 241] on div at bounding box center [25, 232] width 25 height 25
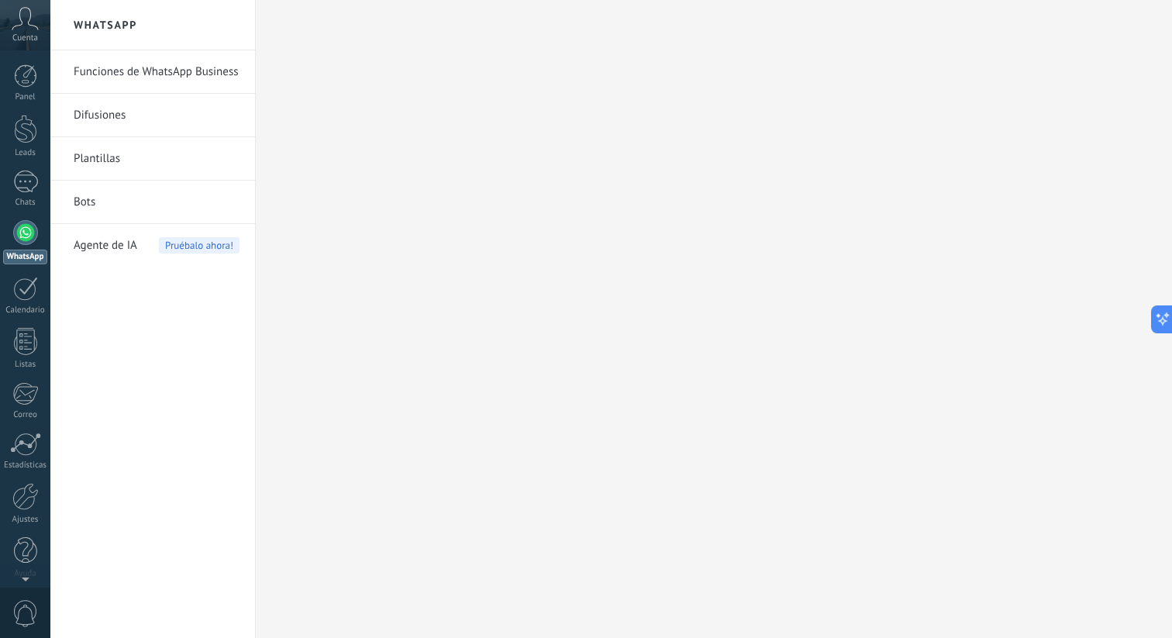
click at [223, 69] on link "Funciones de WhatsApp Business" at bounding box center [157, 71] width 166 height 43
click at [19, 190] on div at bounding box center [25, 182] width 25 height 22
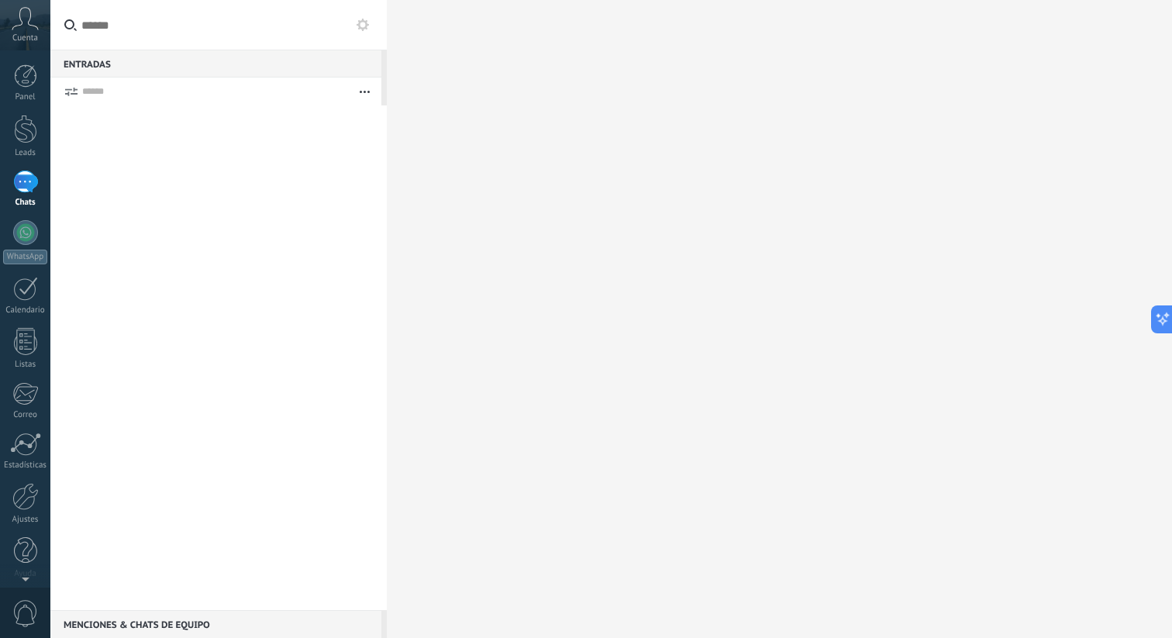
click at [24, 612] on span "0" at bounding box center [25, 613] width 26 height 27
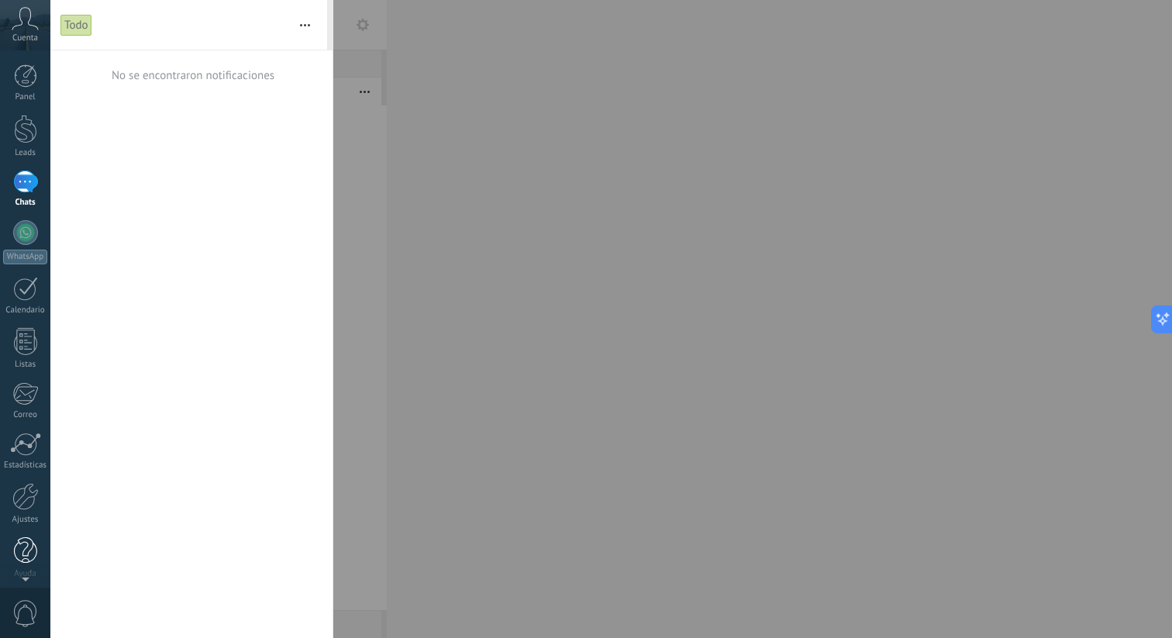
scroll to position [7, 0]
click at [16, 560] on link "Ayuda" at bounding box center [25, 551] width 50 height 42
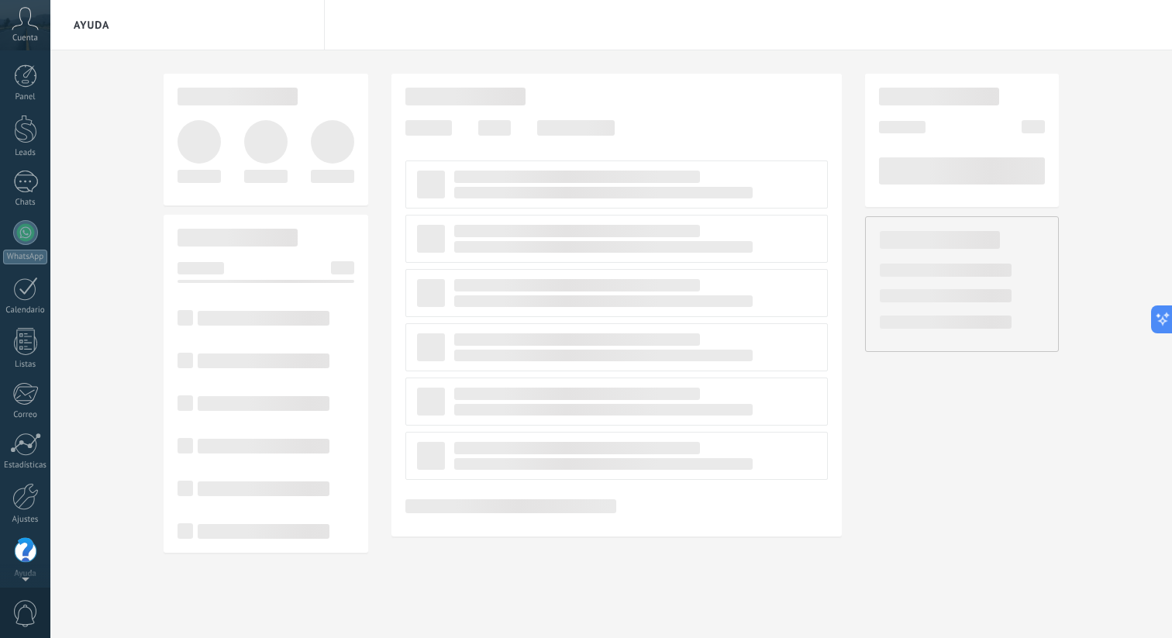
click at [24, 19] on icon at bounding box center [25, 18] width 27 height 23
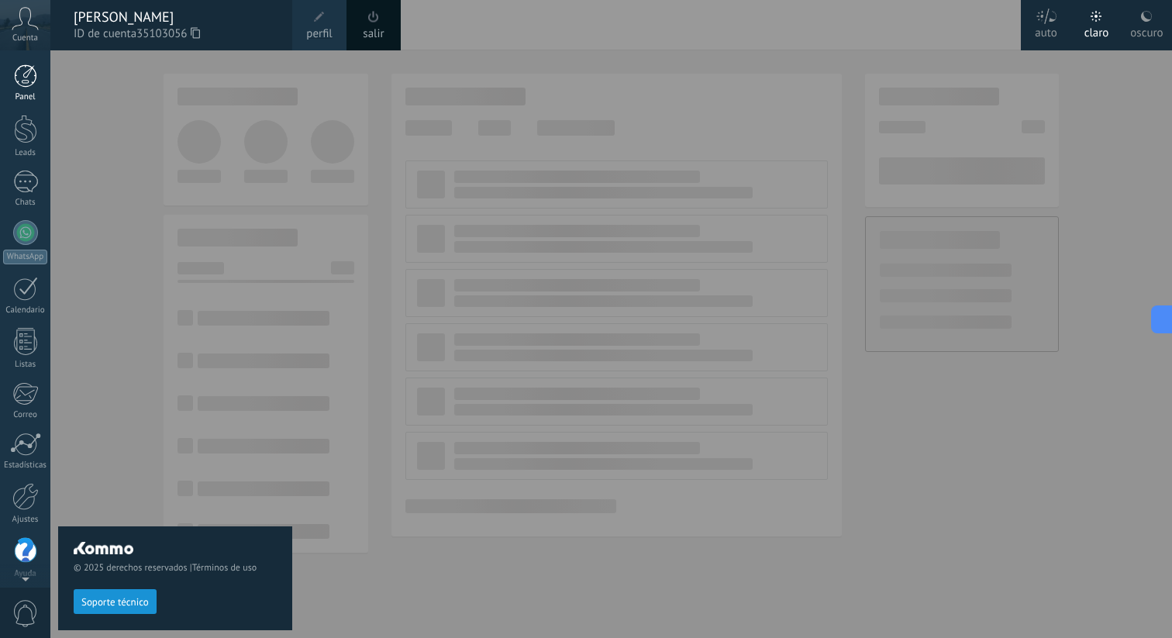
click at [32, 78] on div at bounding box center [25, 75] width 23 height 23
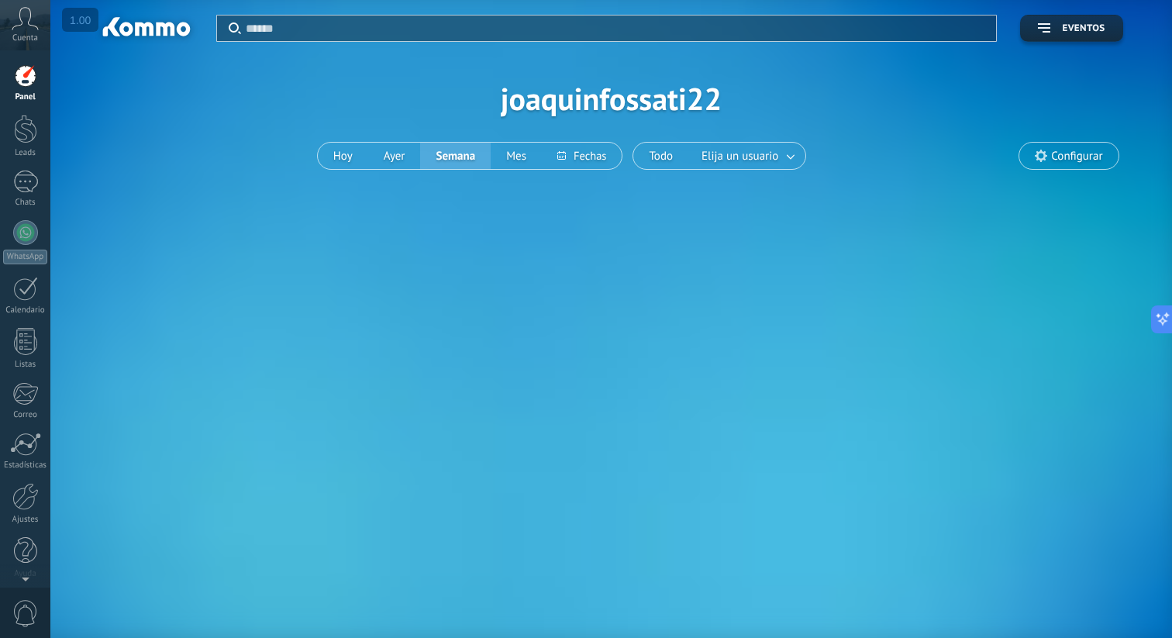
click at [1044, 163] on span "Configurar" at bounding box center [1069, 156] width 98 height 26
click at [1051, 154] on span "Configurar" at bounding box center [1069, 156] width 98 height 26
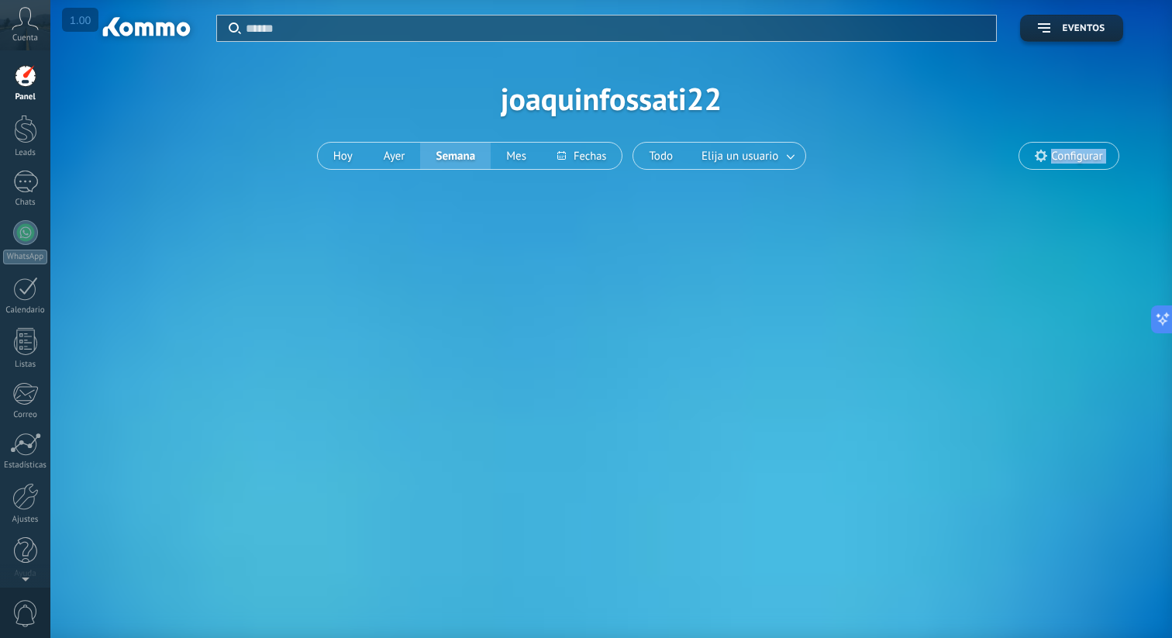
click at [1051, 154] on span "Configurar" at bounding box center [1069, 156] width 98 height 26
click at [705, 154] on span "Elija un usuario" at bounding box center [740, 156] width 83 height 21
click at [478, 147] on button "Semana" at bounding box center [455, 156] width 71 height 26
click at [510, 148] on button "Mes" at bounding box center [516, 156] width 51 height 26
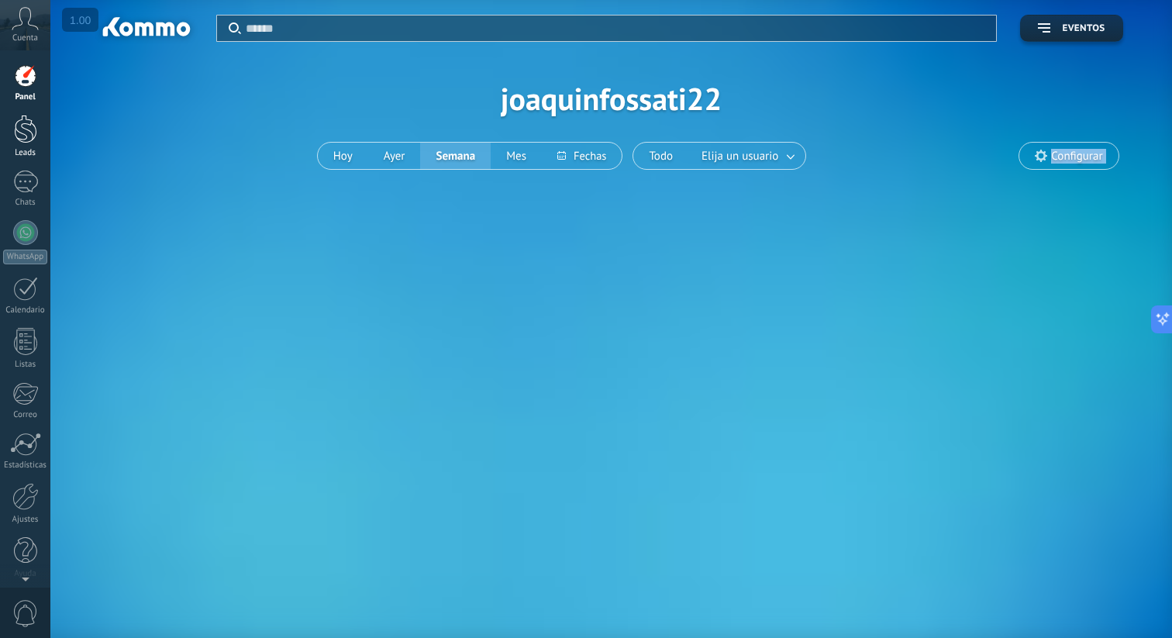
click at [10, 136] on link "Leads" at bounding box center [25, 136] width 50 height 43
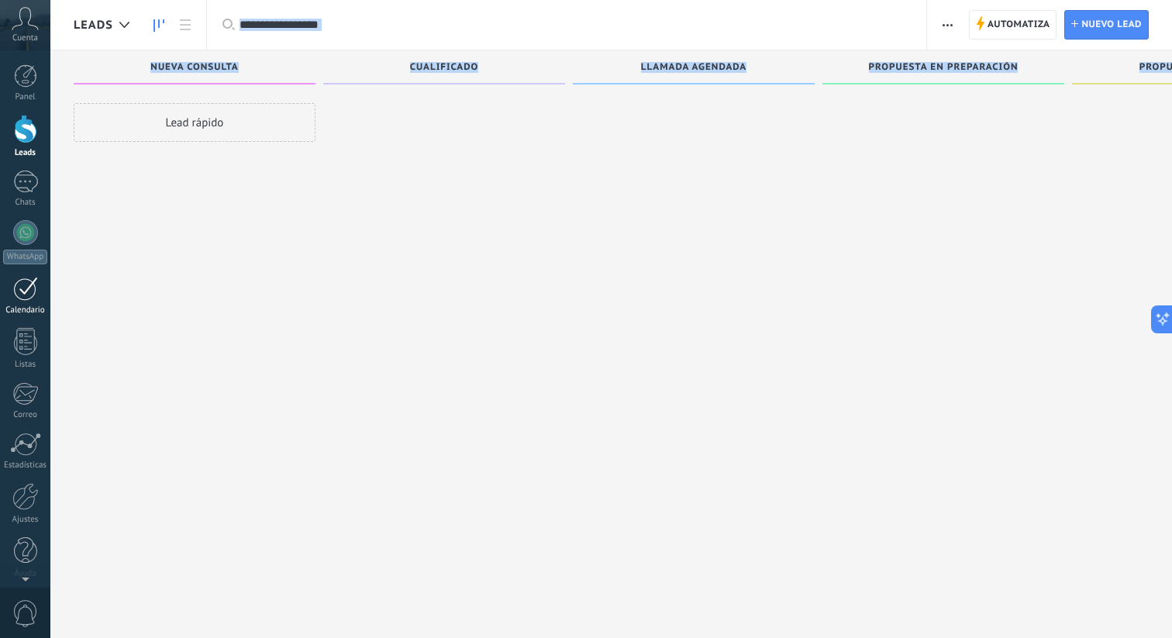
click at [20, 290] on div at bounding box center [25, 289] width 25 height 24
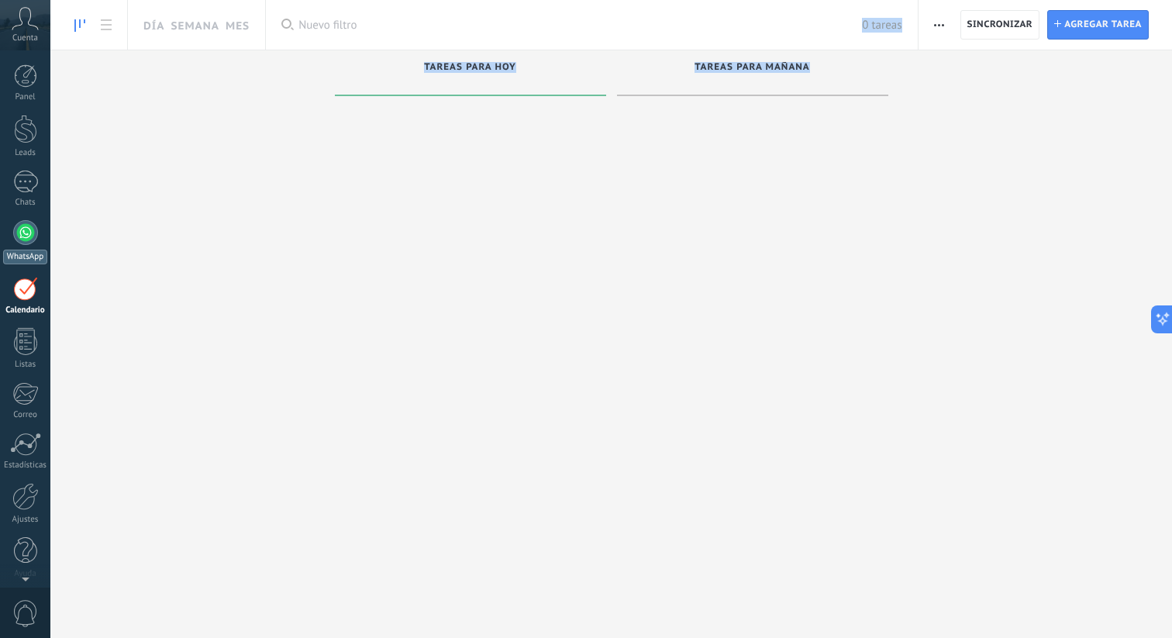
click at [23, 248] on link "WhatsApp" at bounding box center [25, 242] width 50 height 44
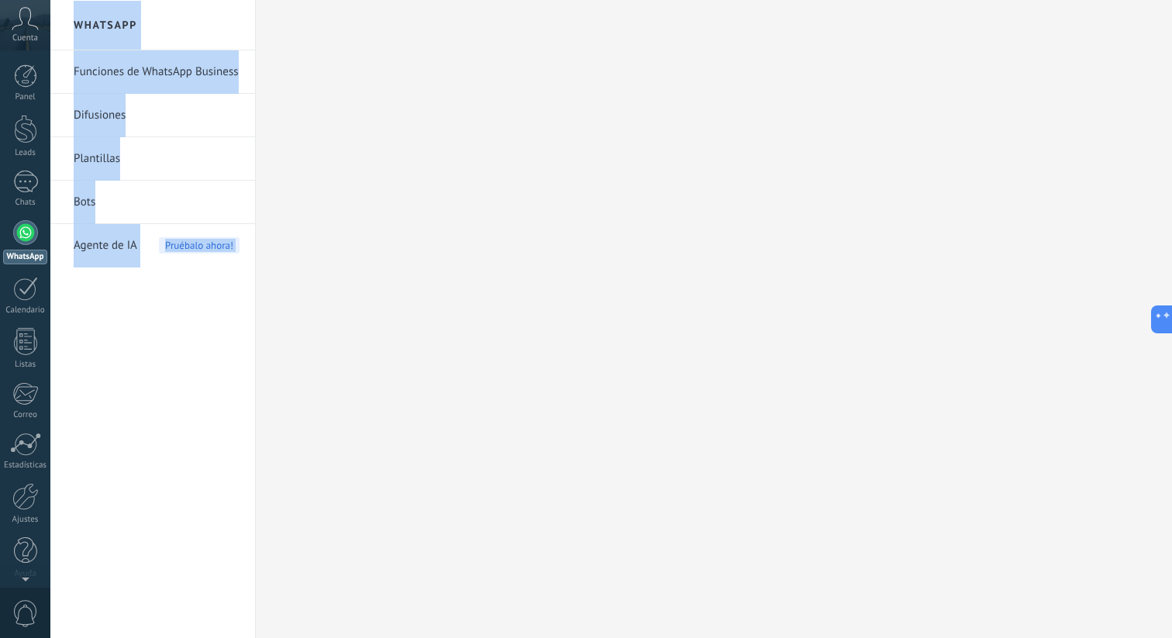
click at [143, 132] on link "Difusiones" at bounding box center [157, 115] width 166 height 43
click at [178, 105] on link "Difusiones" at bounding box center [157, 115] width 166 height 43
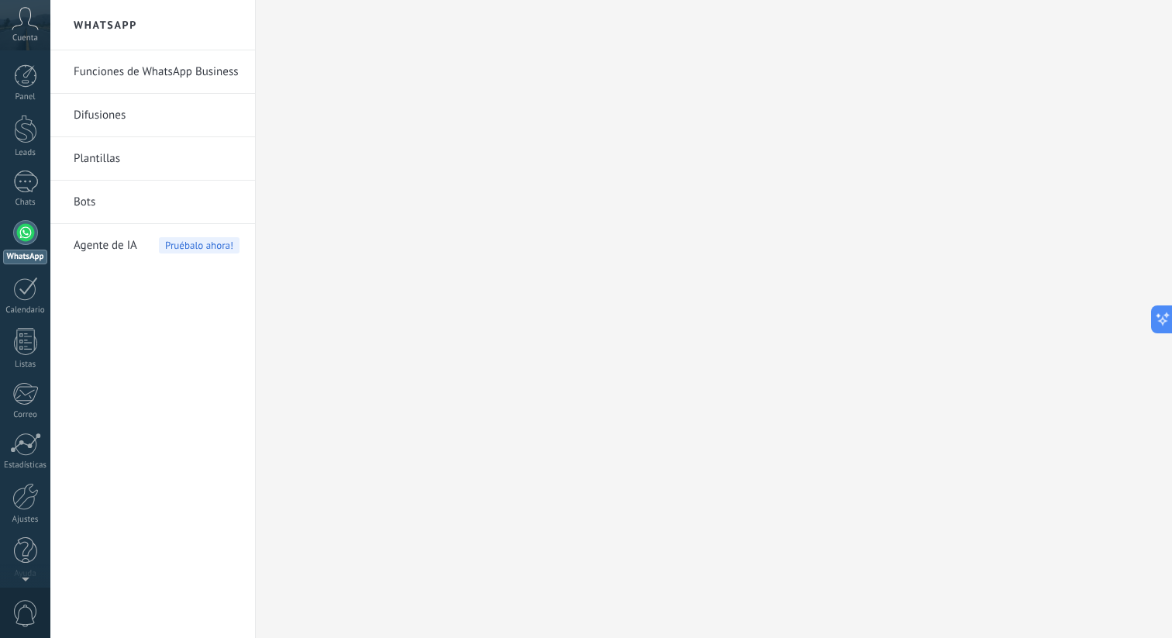
click at [238, 292] on div "Funciones de WhatsApp Business Difusiones Plantillas Bots Agente de IA Pruébalo…" at bounding box center [152, 344] width 205 height 588
click at [122, 110] on link "Difusiones" at bounding box center [157, 115] width 166 height 43
click at [26, 292] on div at bounding box center [25, 289] width 25 height 24
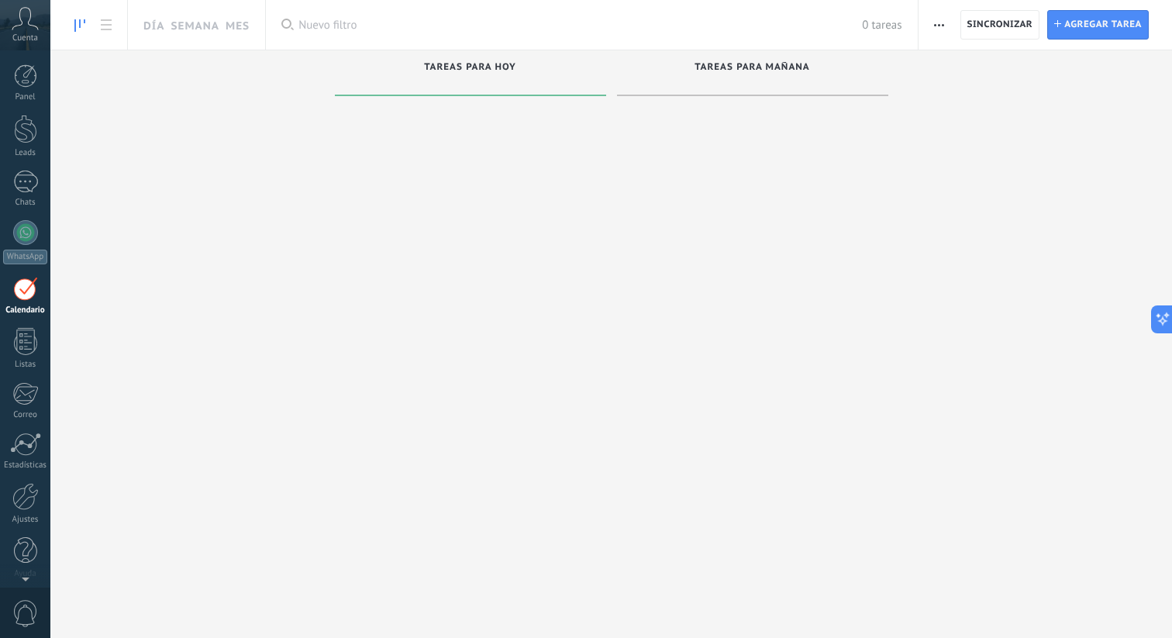
click at [129, 15] on div "Día Semana Mes" at bounding box center [192, 25] width 130 height 50
click at [105, 27] on icon at bounding box center [106, 24] width 11 height 11
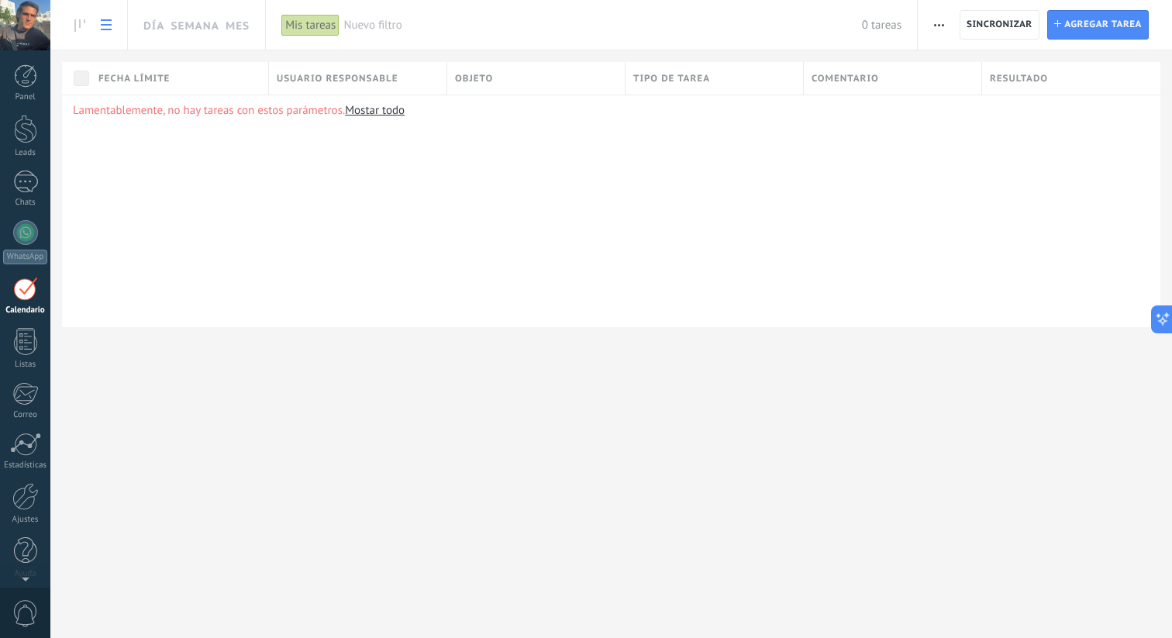
scroll to position [7, 0]
click at [31, 621] on span "0" at bounding box center [25, 613] width 26 height 27
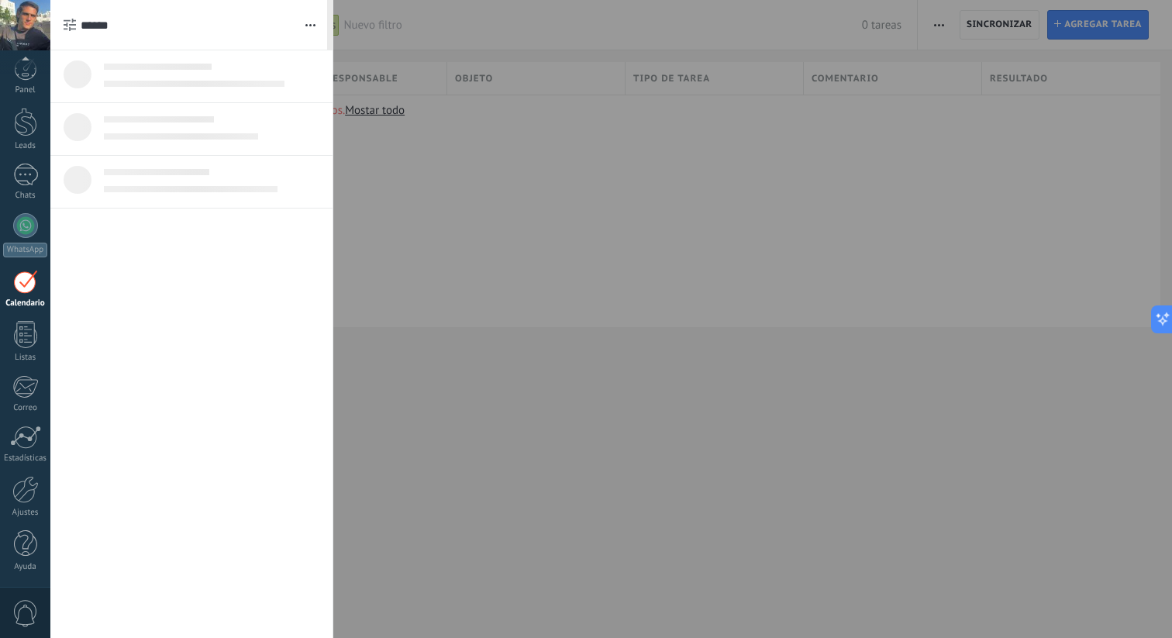
scroll to position [0, 0]
click at [405, 157] on div at bounding box center [586, 319] width 1172 height 638
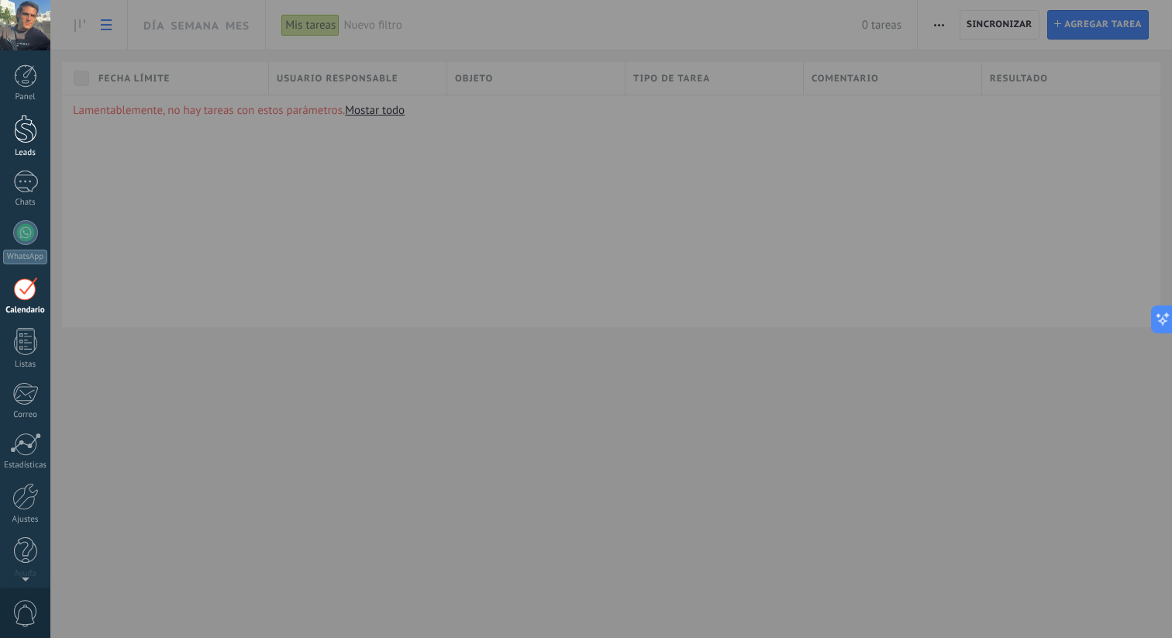
click at [24, 134] on div at bounding box center [25, 129] width 23 height 29
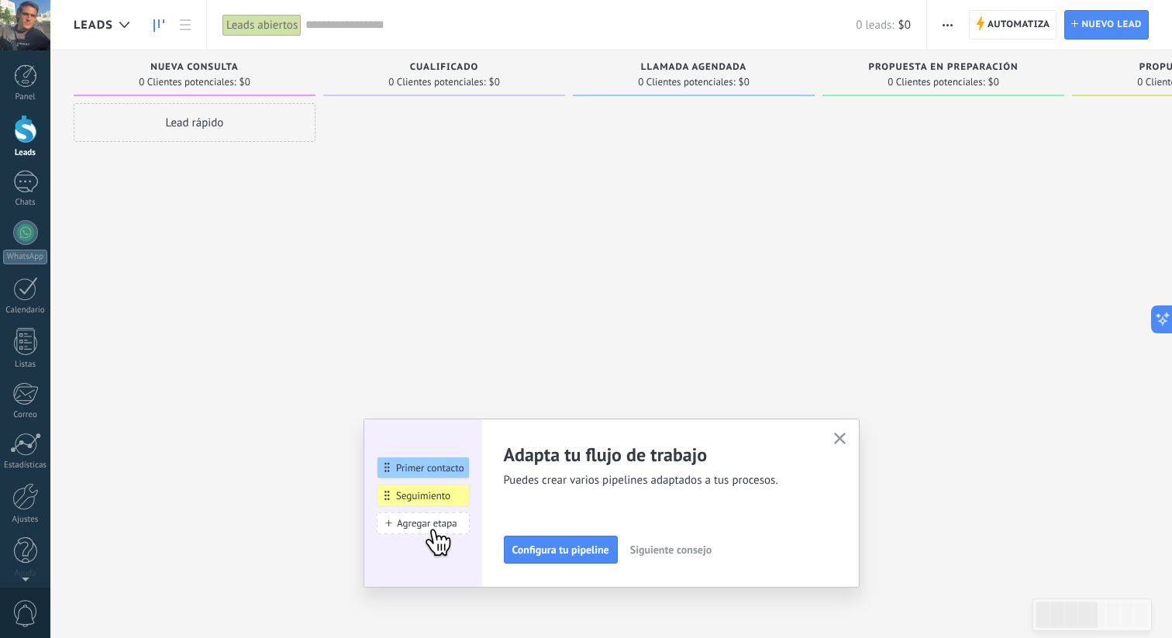
click at [267, 111] on div "Lead rápido" at bounding box center [195, 122] width 242 height 39
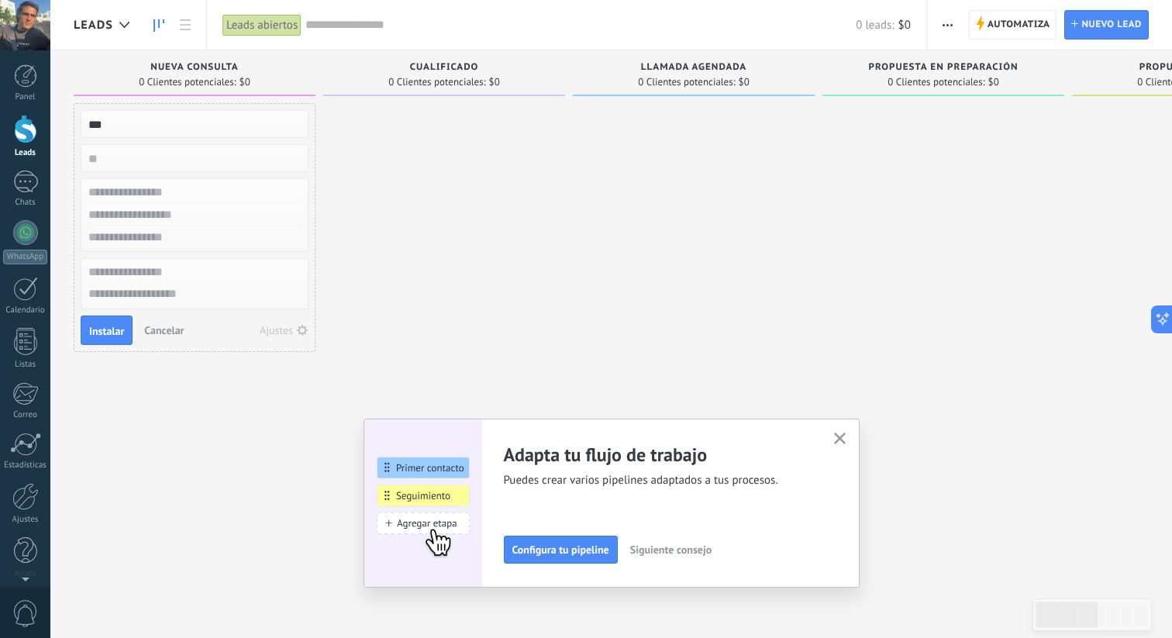
type input "***"
click at [573, 294] on div at bounding box center [694, 321] width 242 height 436
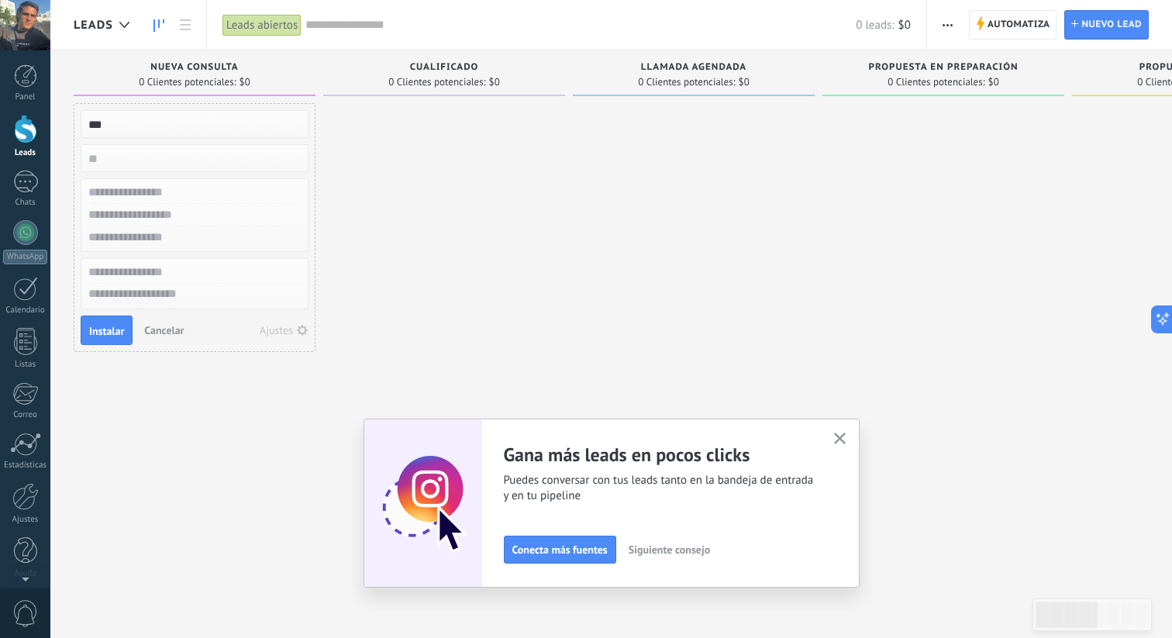
click at [185, 188] on input "text" at bounding box center [193, 192] width 226 height 22
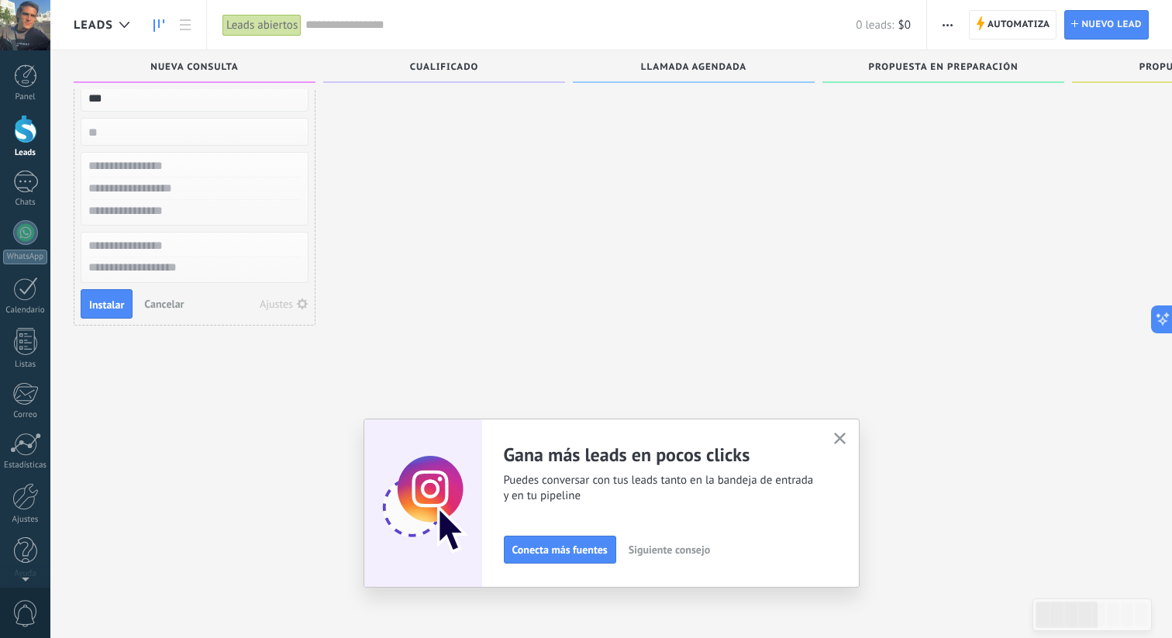
click at [169, 301] on span "Cancelar" at bounding box center [164, 304] width 40 height 14
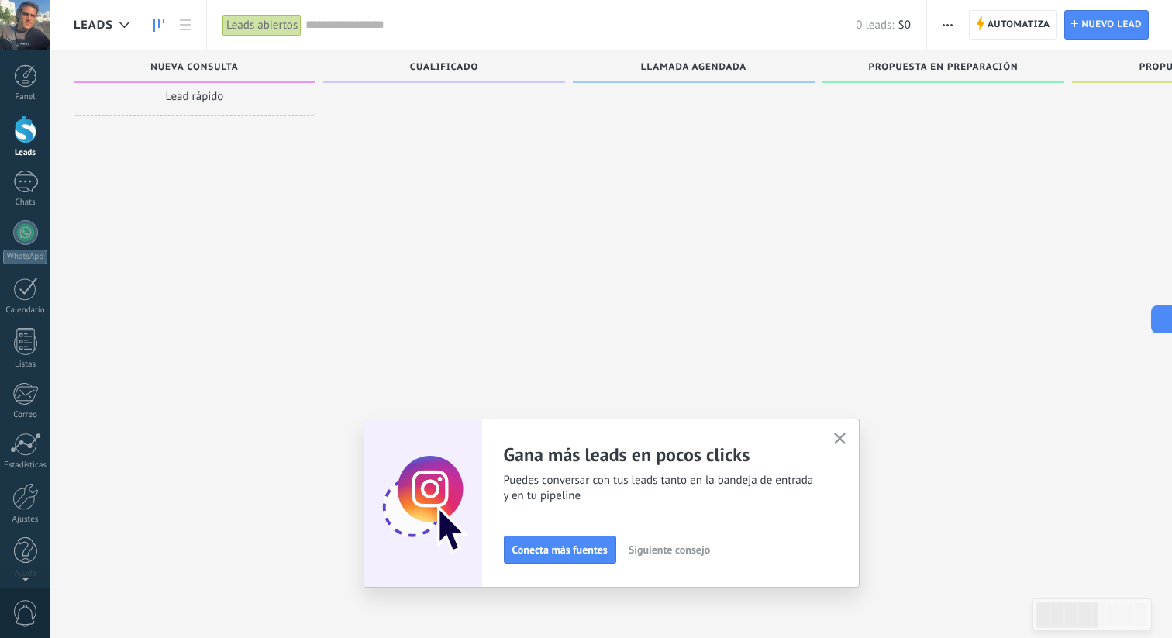
click at [35, 26] on div at bounding box center [25, 25] width 50 height 50
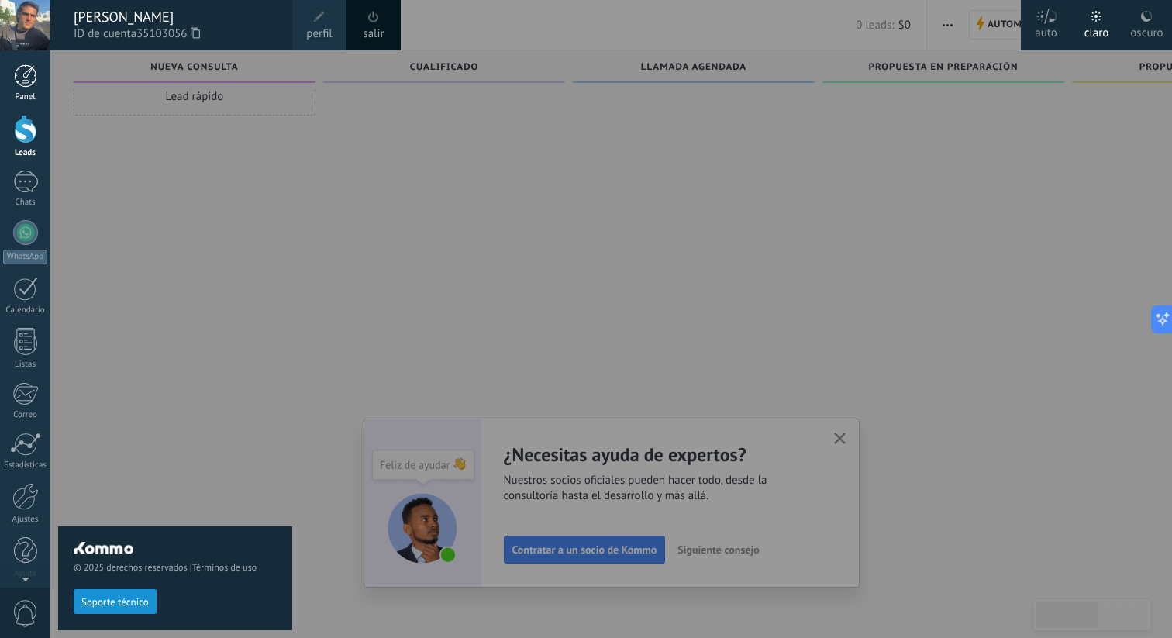
click at [30, 95] on div "Panel" at bounding box center [25, 97] width 45 height 10
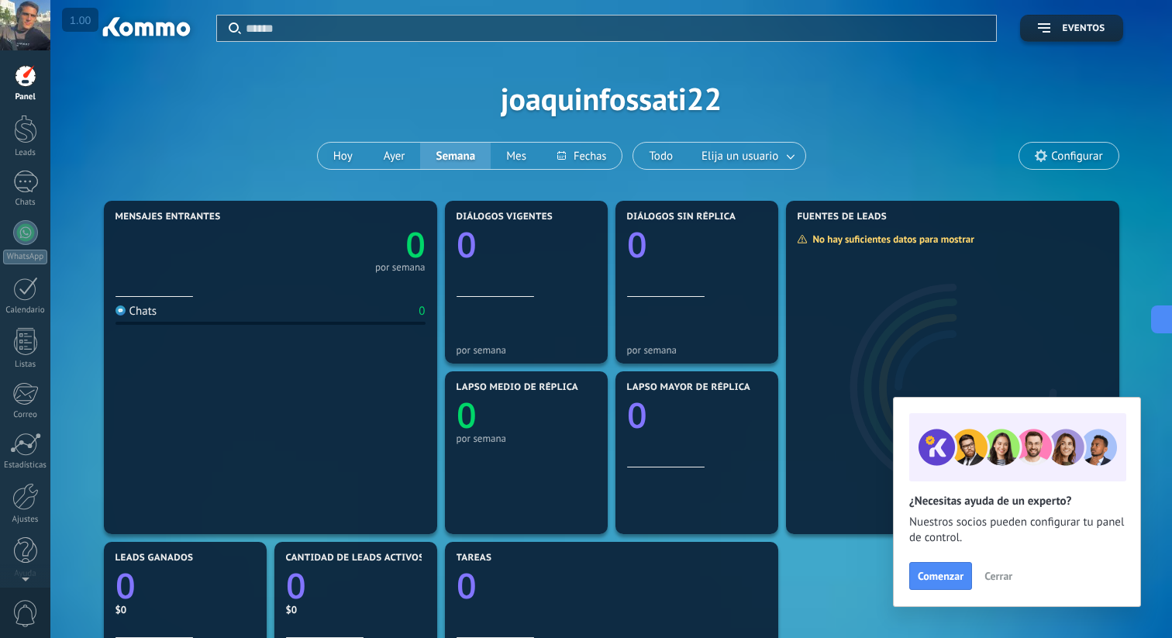
click at [1066, 159] on span "Configurar" at bounding box center [1076, 156] width 51 height 13
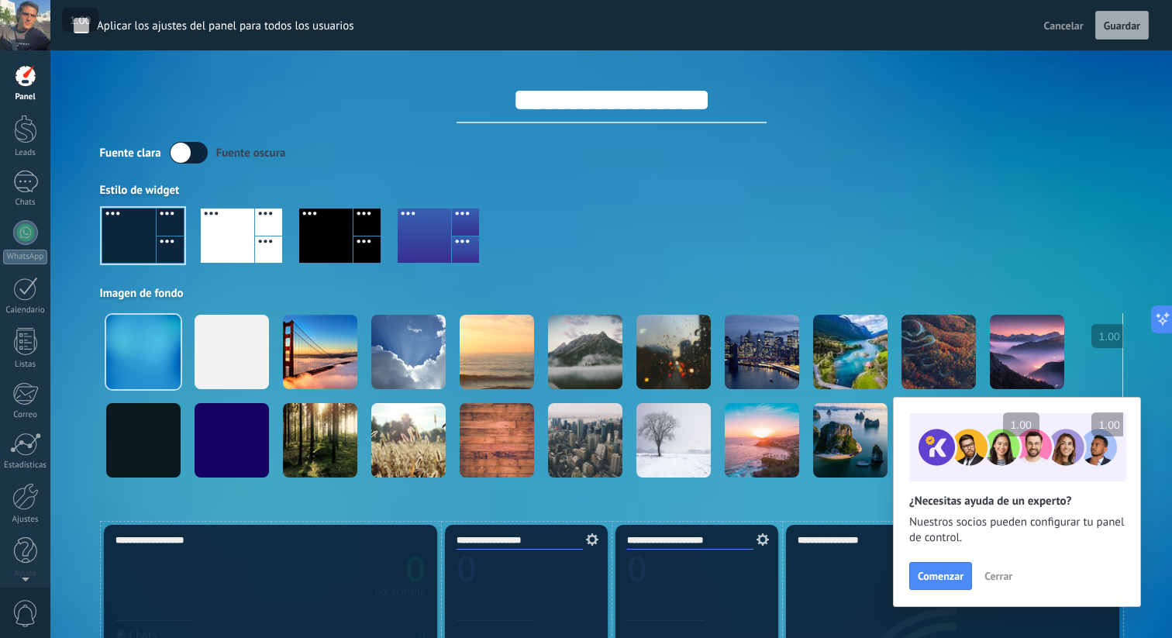
click at [992, 62] on div "**********" at bounding box center [611, 86] width 1023 height 73
drag, startPoint x: 1117, startPoint y: 22, endPoint x: 967, endPoint y: 57, distance: 154.4
click at [967, 57] on div "**********" at bounding box center [611, 247] width 1023 height 495
click at [17, 235] on div at bounding box center [25, 232] width 25 height 25
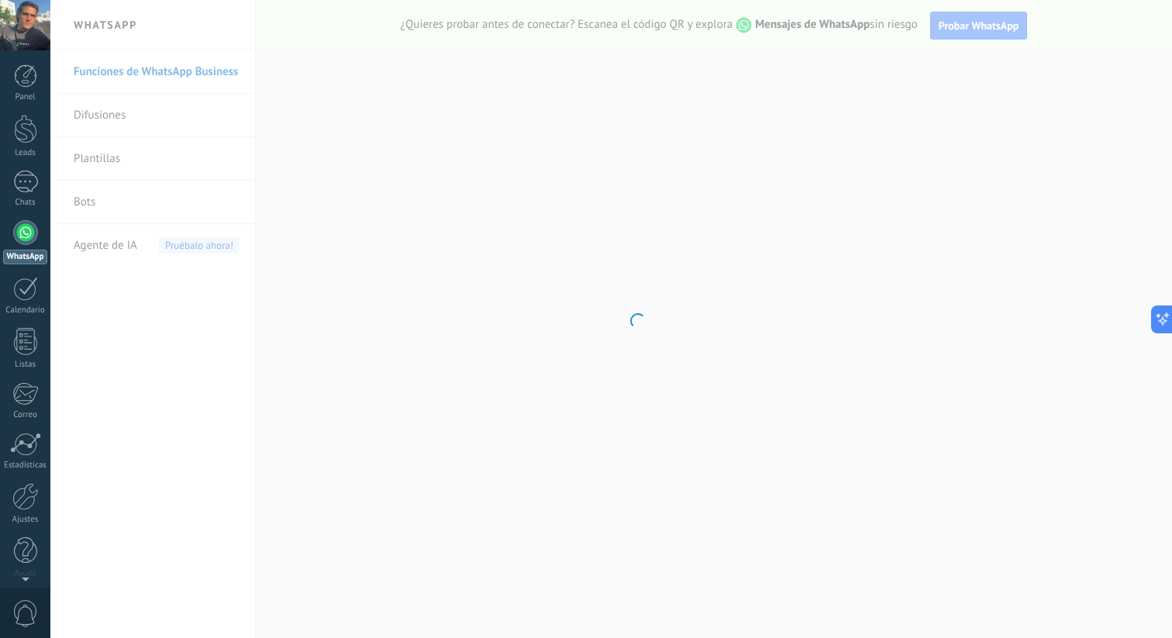
click at [944, 28] on body ".abccls-1,.abccls-2{fill-rule:evenodd}.abccls-2{fill:#fff} .abfcls-1{fill:none}…" at bounding box center [586, 319] width 1172 height 638
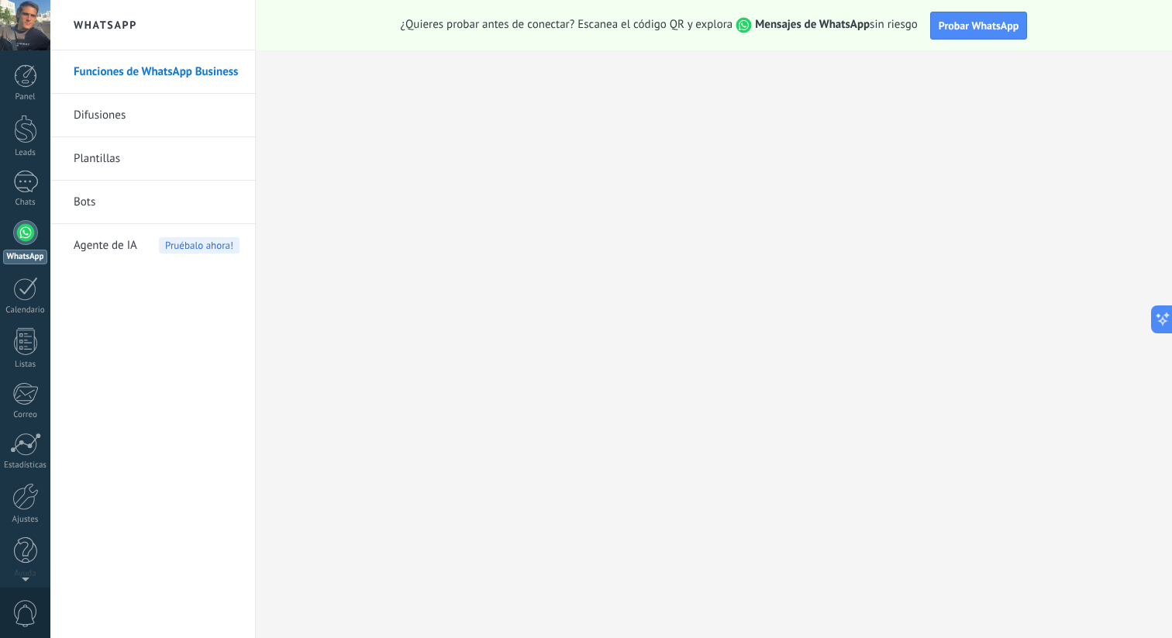
click at [964, 26] on span "Probar WhatsApp" at bounding box center [979, 26] width 81 height 14
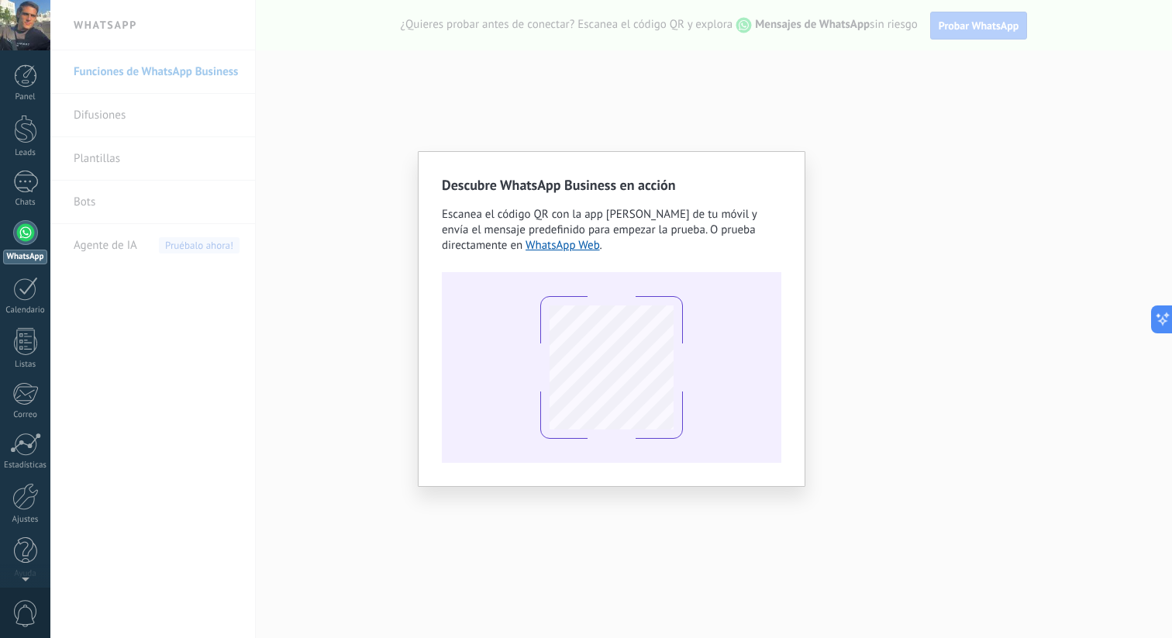
click at [882, 246] on div "Descubre WhatsApp Business en acción Escanea el código QR con la app de cámara …" at bounding box center [611, 319] width 1122 height 638
